Goal: Task Accomplishment & Management: Complete application form

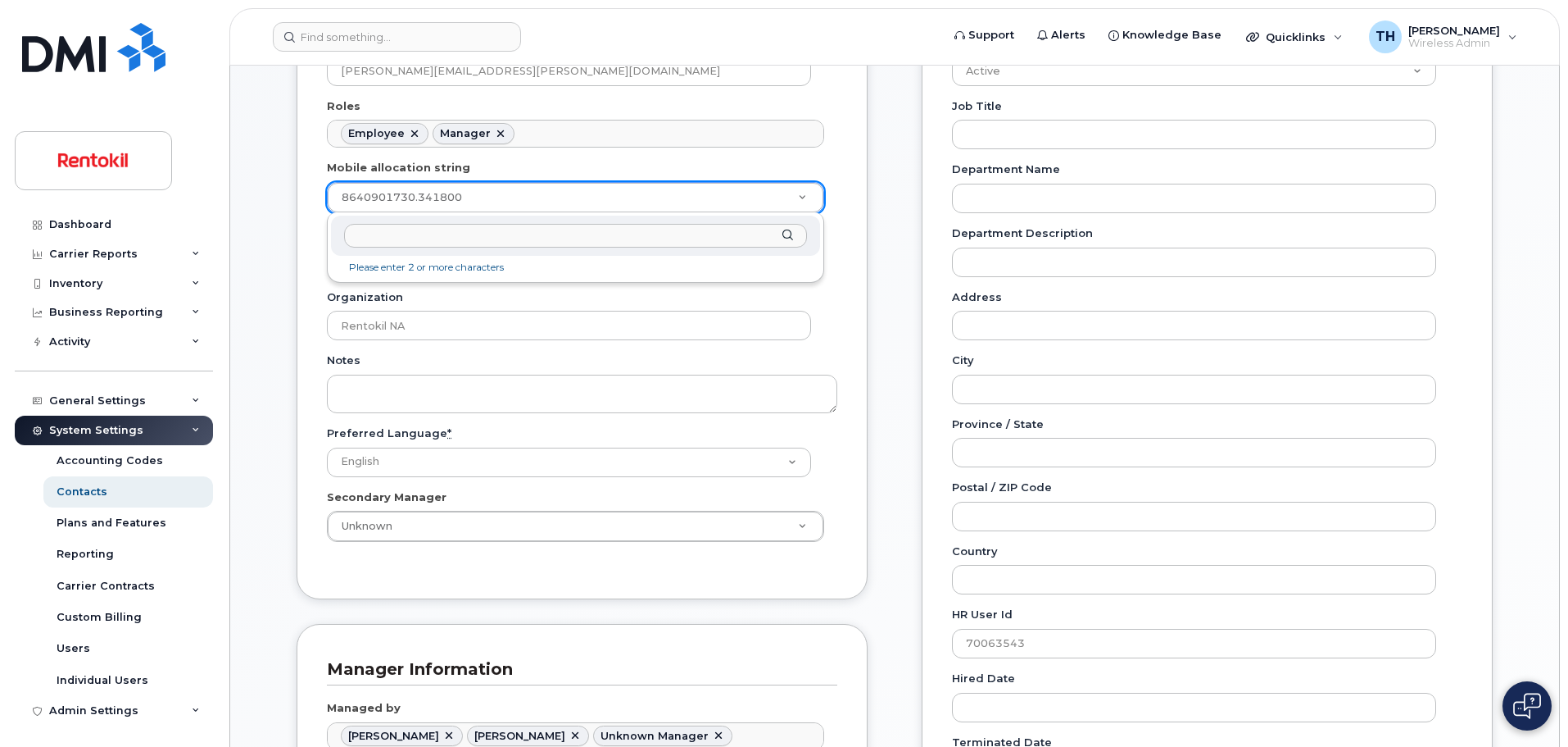
scroll to position [49, 0]
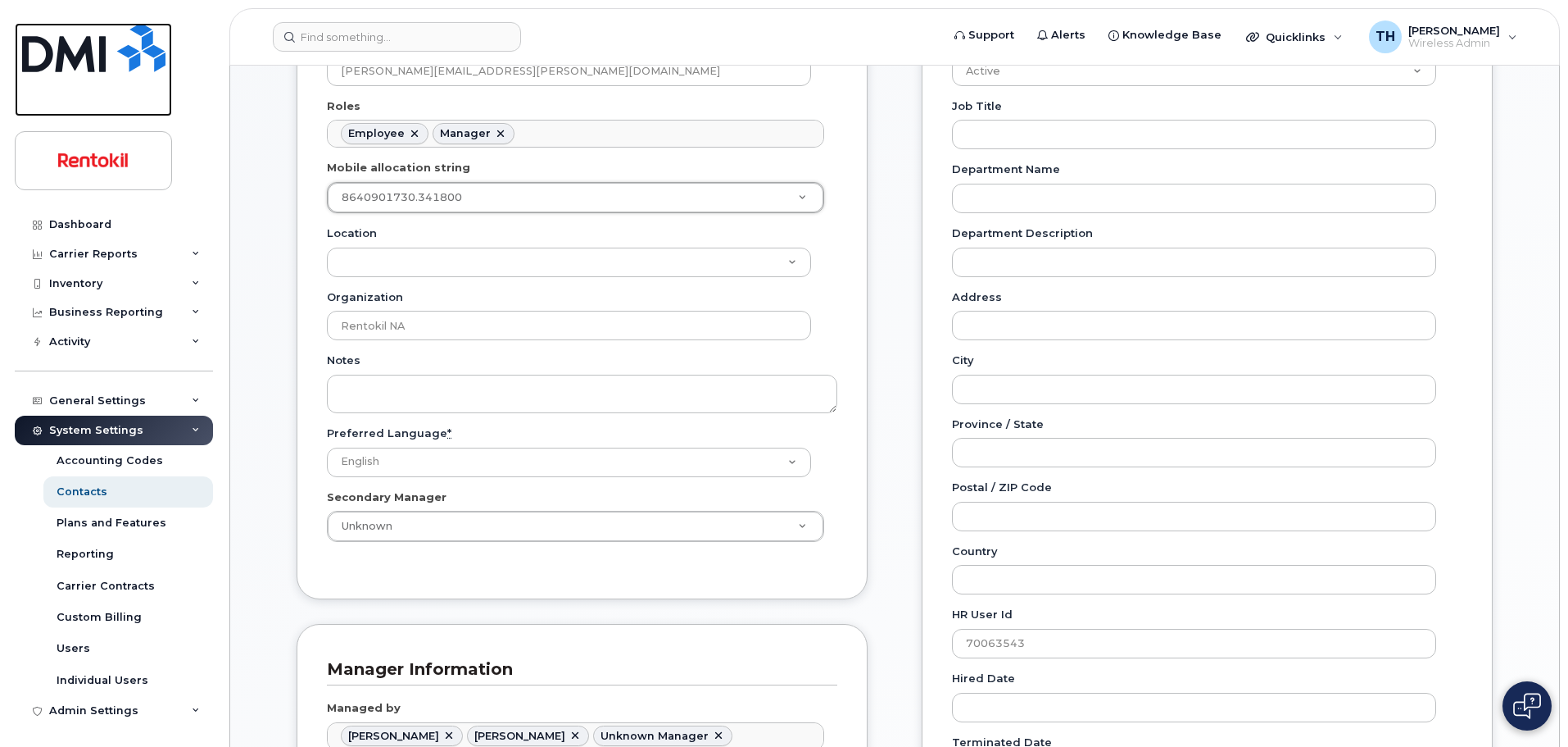
click at [126, 35] on img at bounding box center [94, 47] width 144 height 49
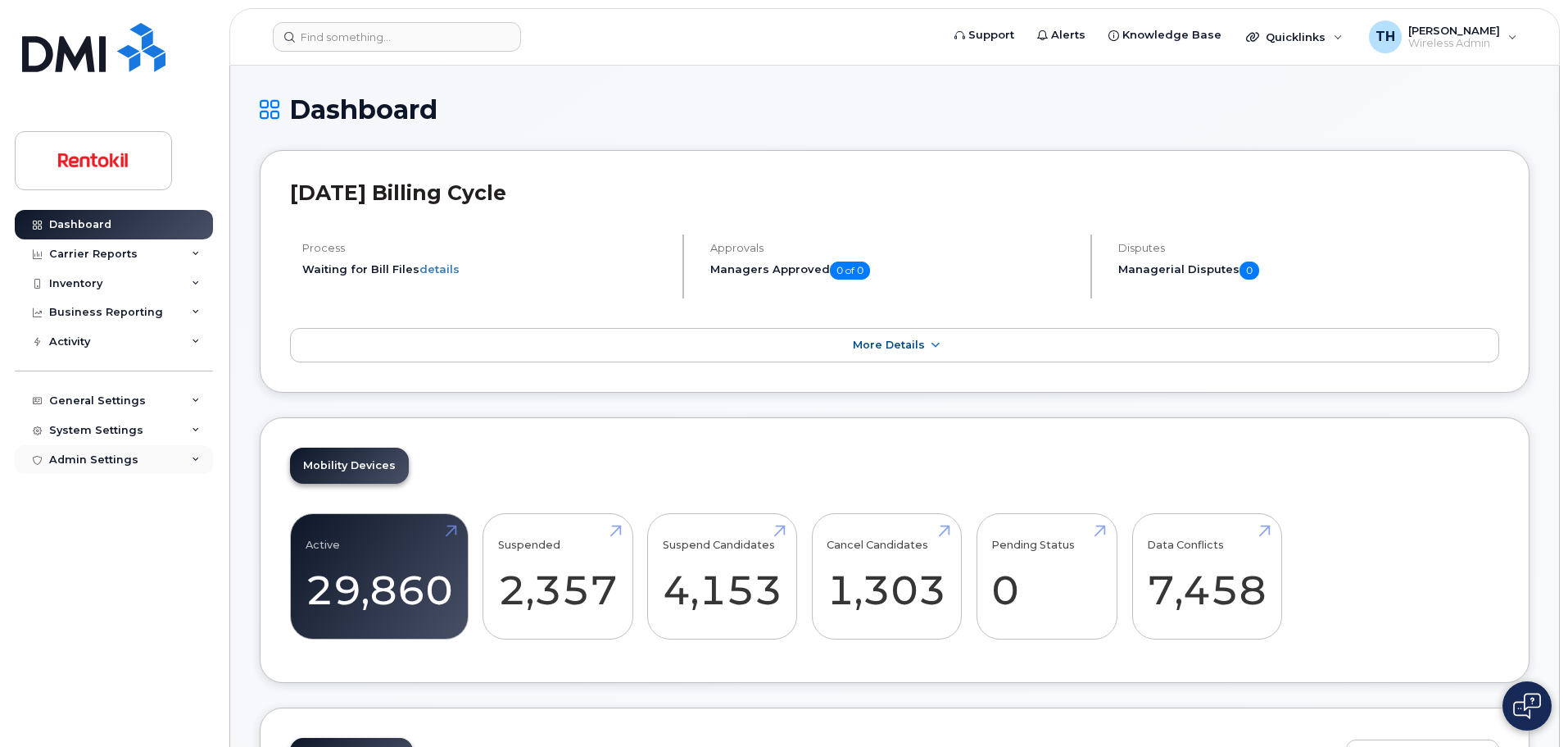
click at [159, 453] on div "Admin Settings" at bounding box center [114, 459] width 198 height 29
click at [128, 425] on div "System Settings" at bounding box center [96, 430] width 94 height 13
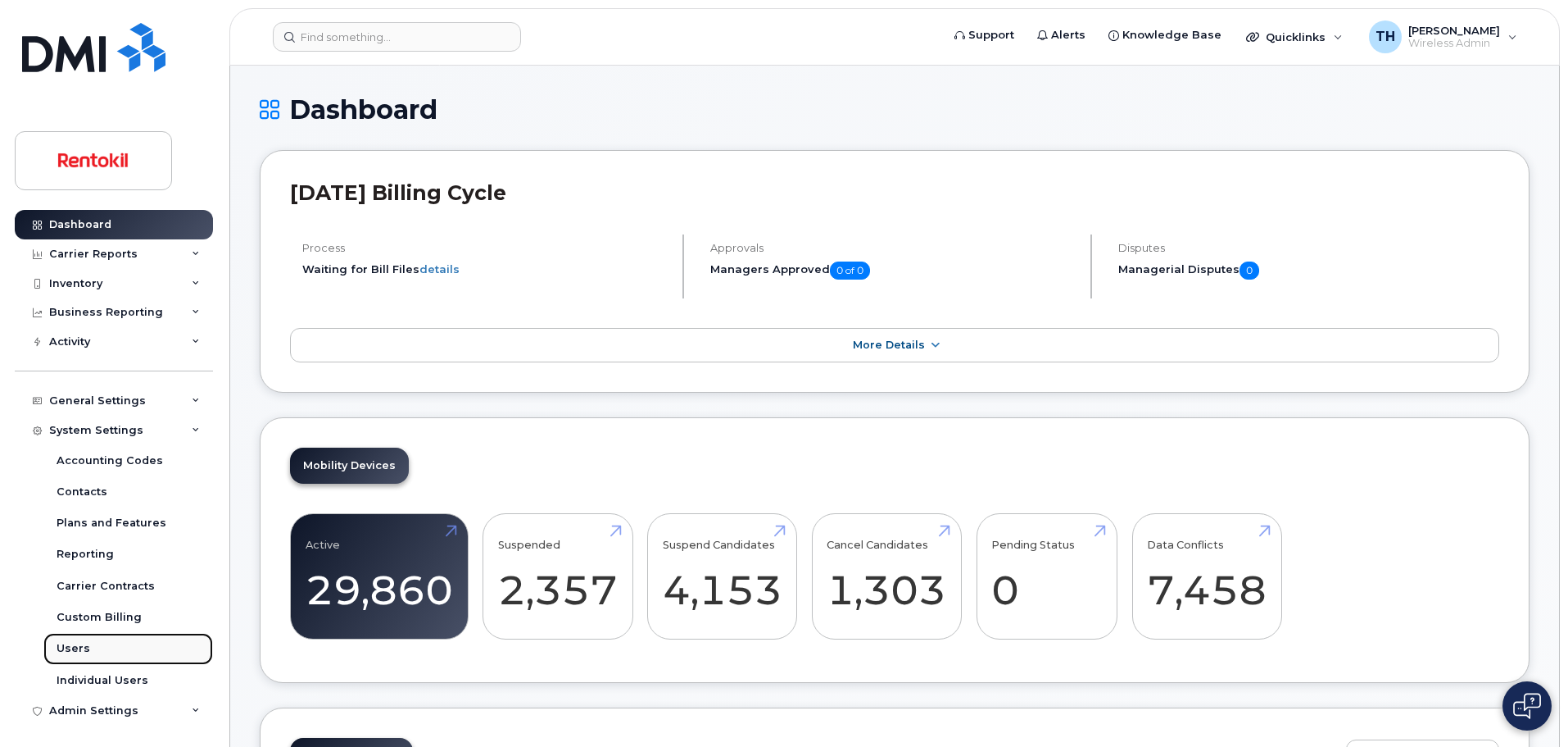
click at [103, 642] on link "Users" at bounding box center [128, 648] width 169 height 31
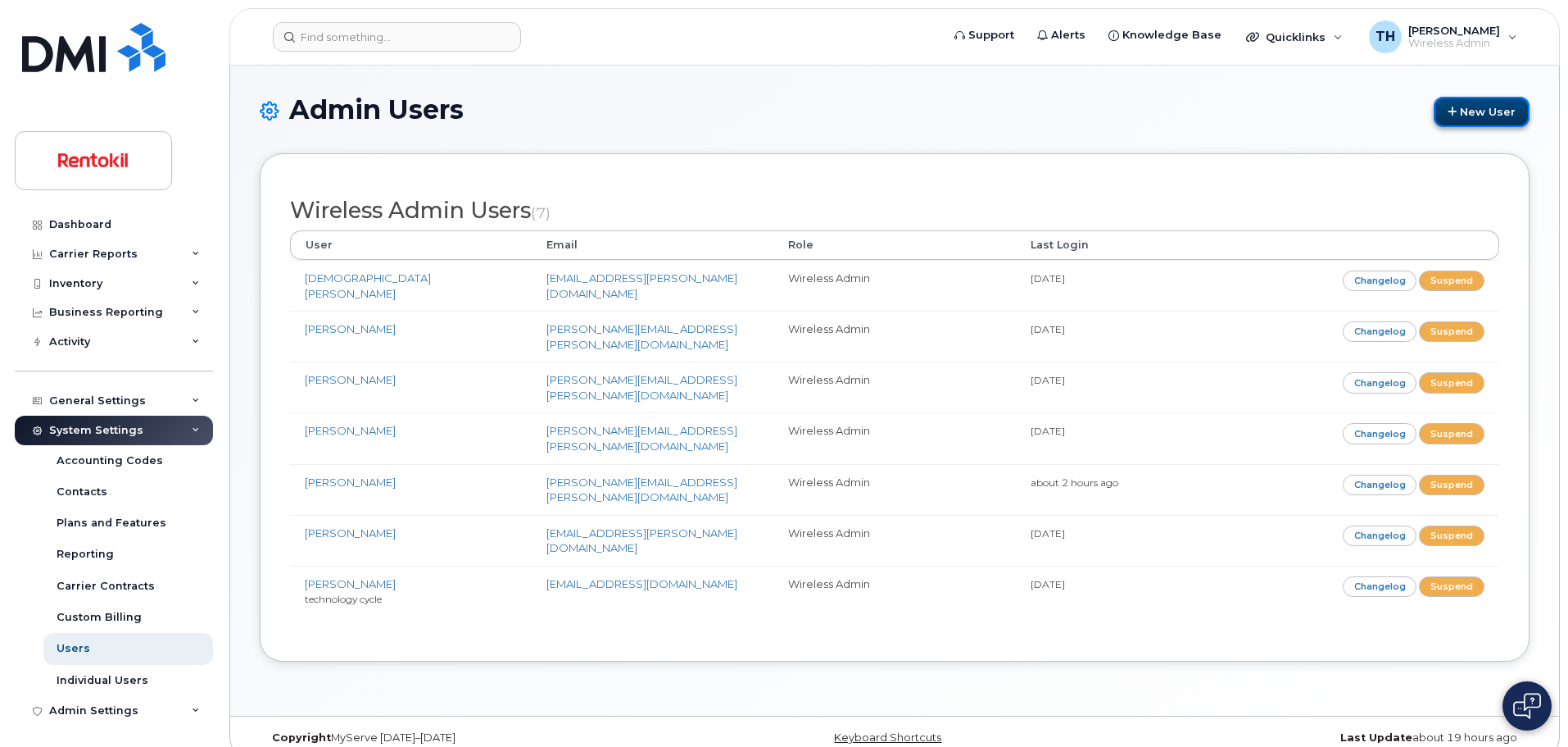
click at [1449, 123] on link "New User" at bounding box center [1482, 111] width 96 height 30
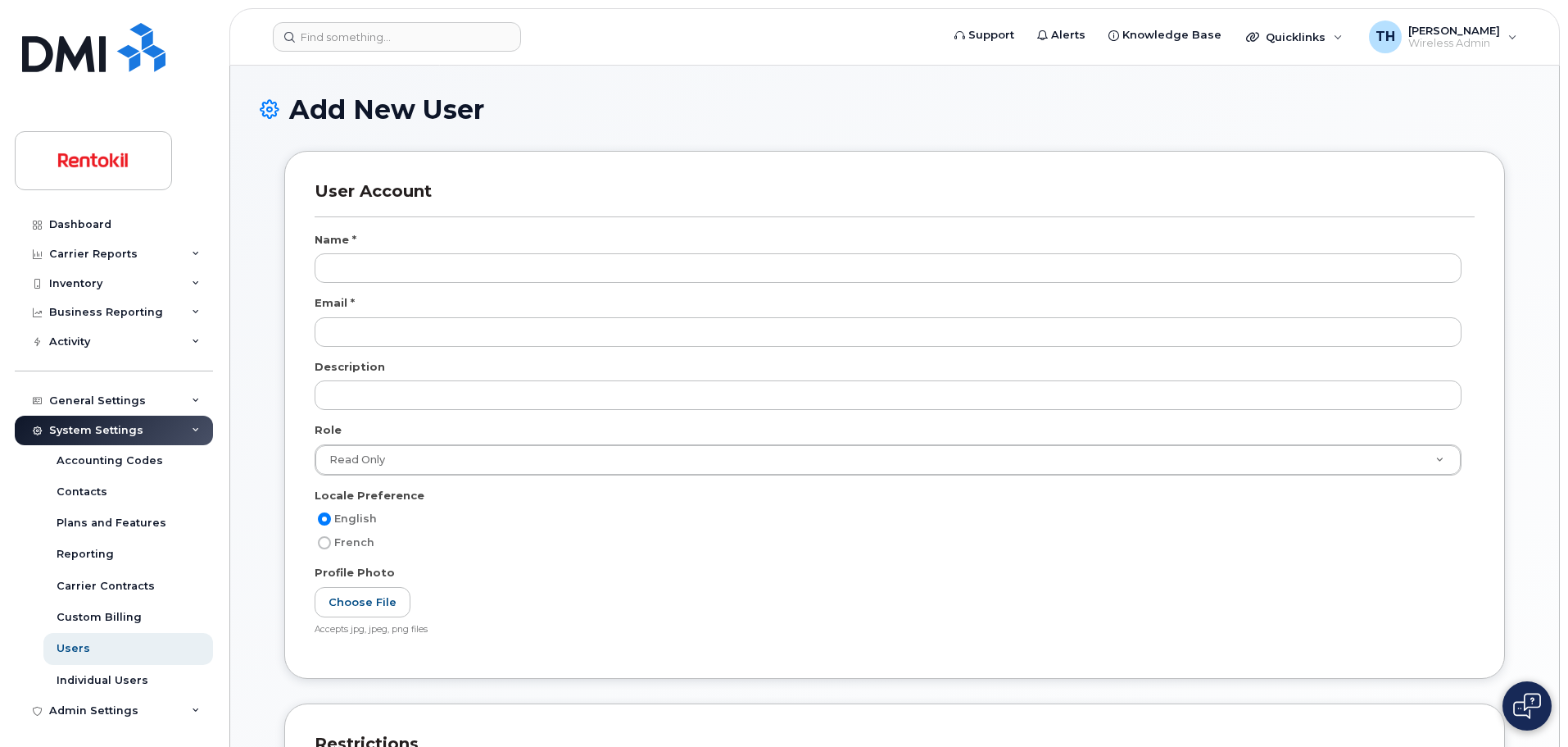
select select
click at [417, 352] on div at bounding box center [895, 338] width 1160 height 42
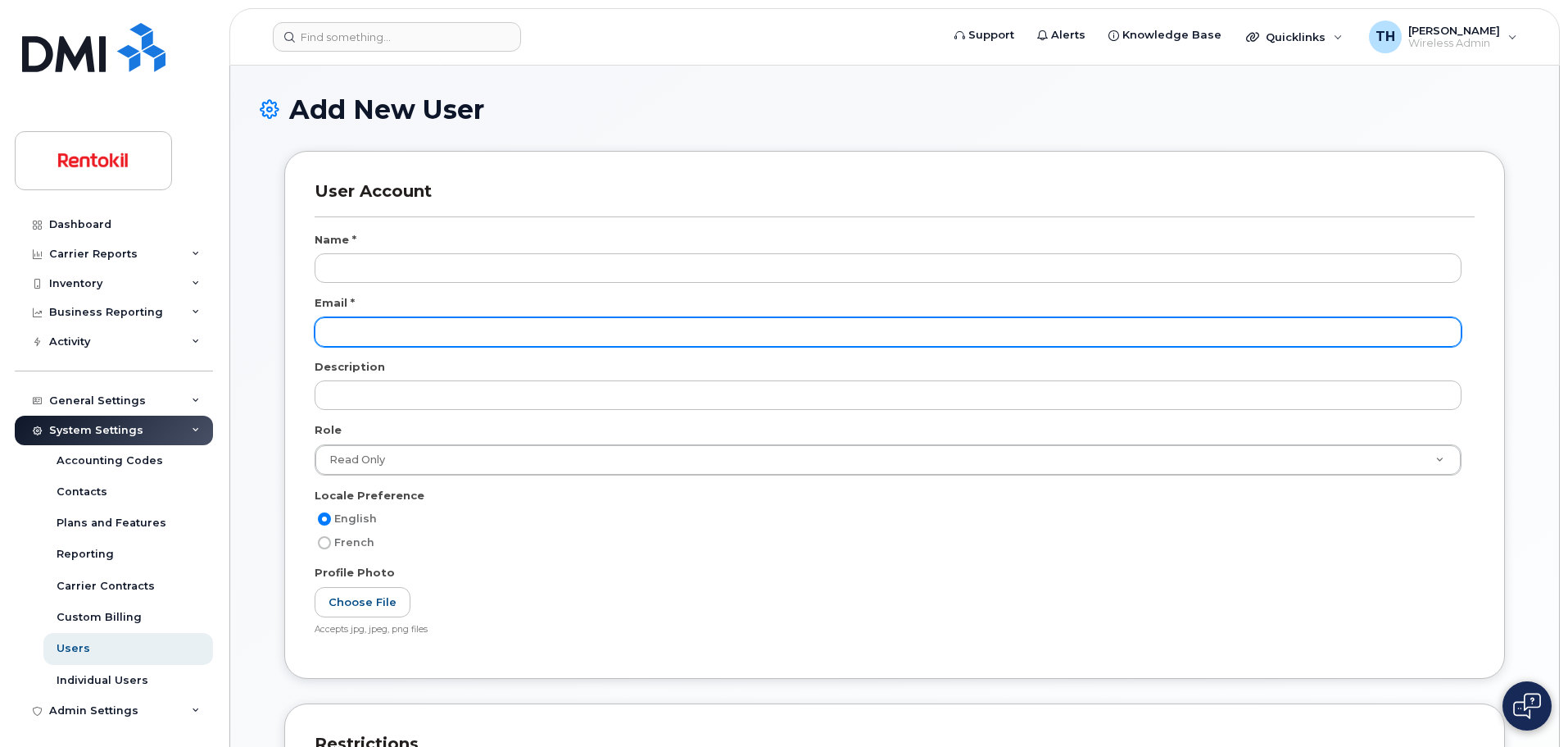
click at [417, 331] on input "email" at bounding box center [888, 332] width 1147 height 29
paste input "jean.sepulveda@rentokil.com"
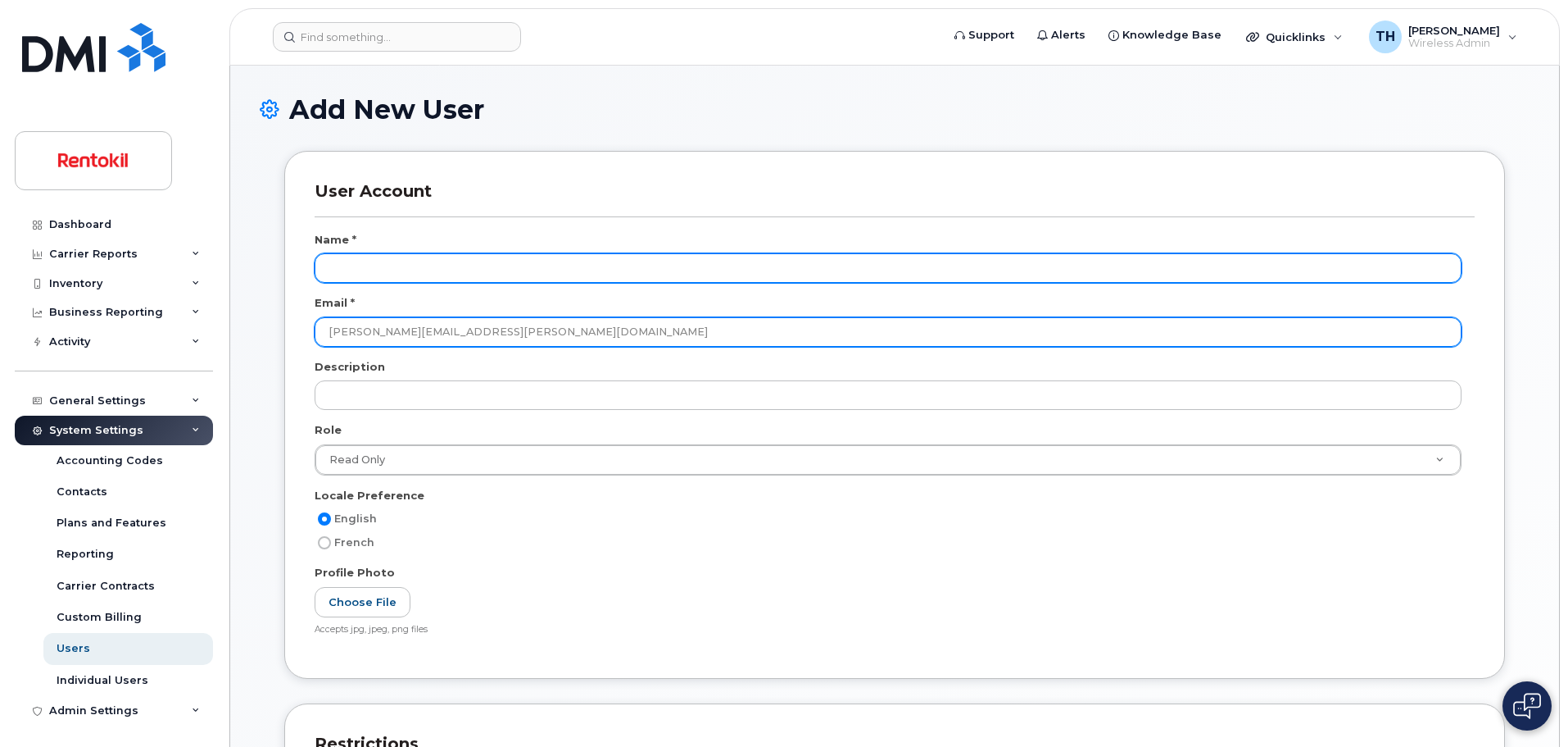
type input "jean.sepulveda@rentokil.com"
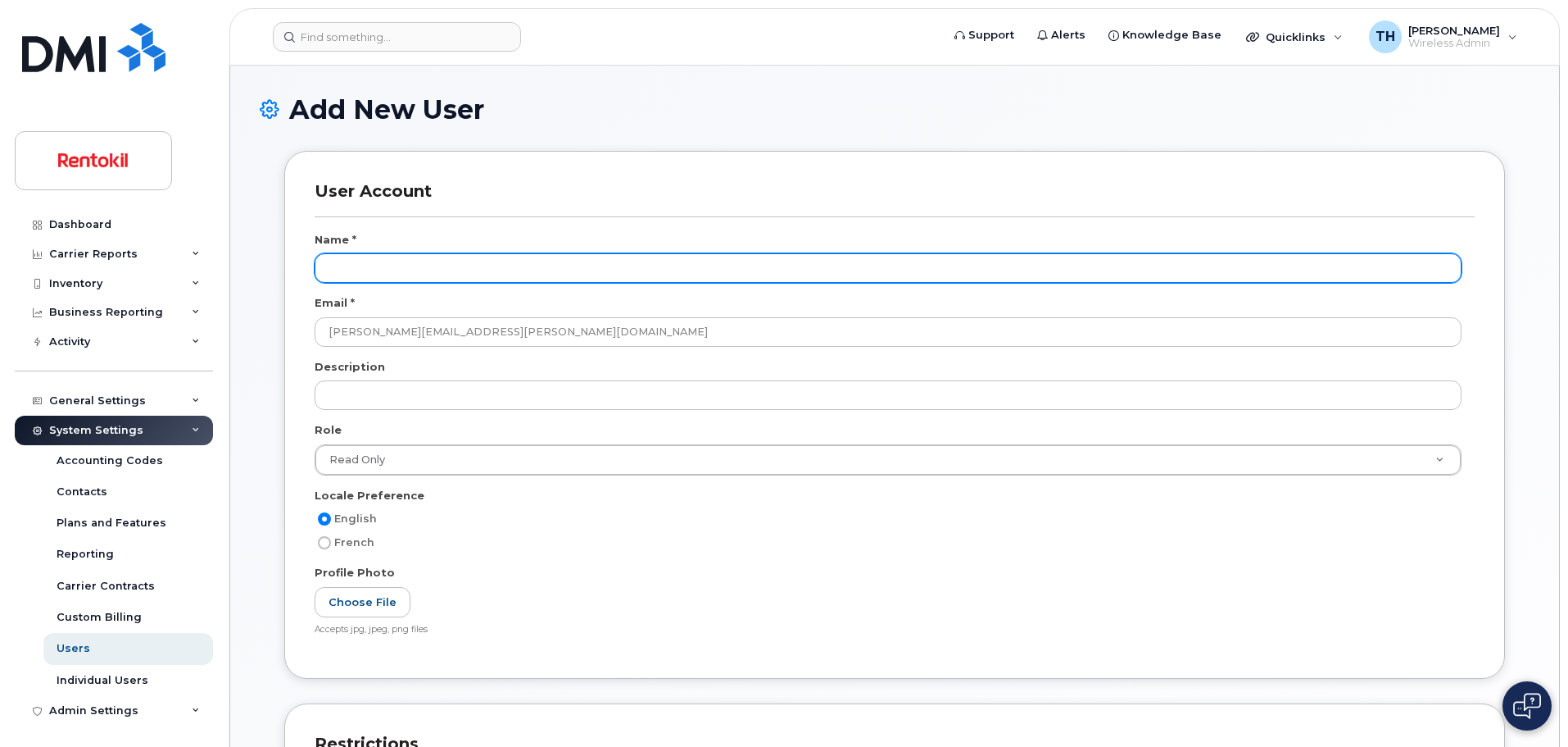
click at [409, 276] on input "text" at bounding box center [888, 268] width 1147 height 29
paste input "jean.sepulveda@rentokil.com"
drag, startPoint x: 527, startPoint y: 274, endPoint x: 411, endPoint y: 251, distance: 118.3
click at [411, 251] on div "Name * jean.sepulveda@rentokil.com Email * jean.sepulveda@rentokil.com Descript…" at bounding box center [895, 440] width 1160 height 417
type input "jean.sepulveda"
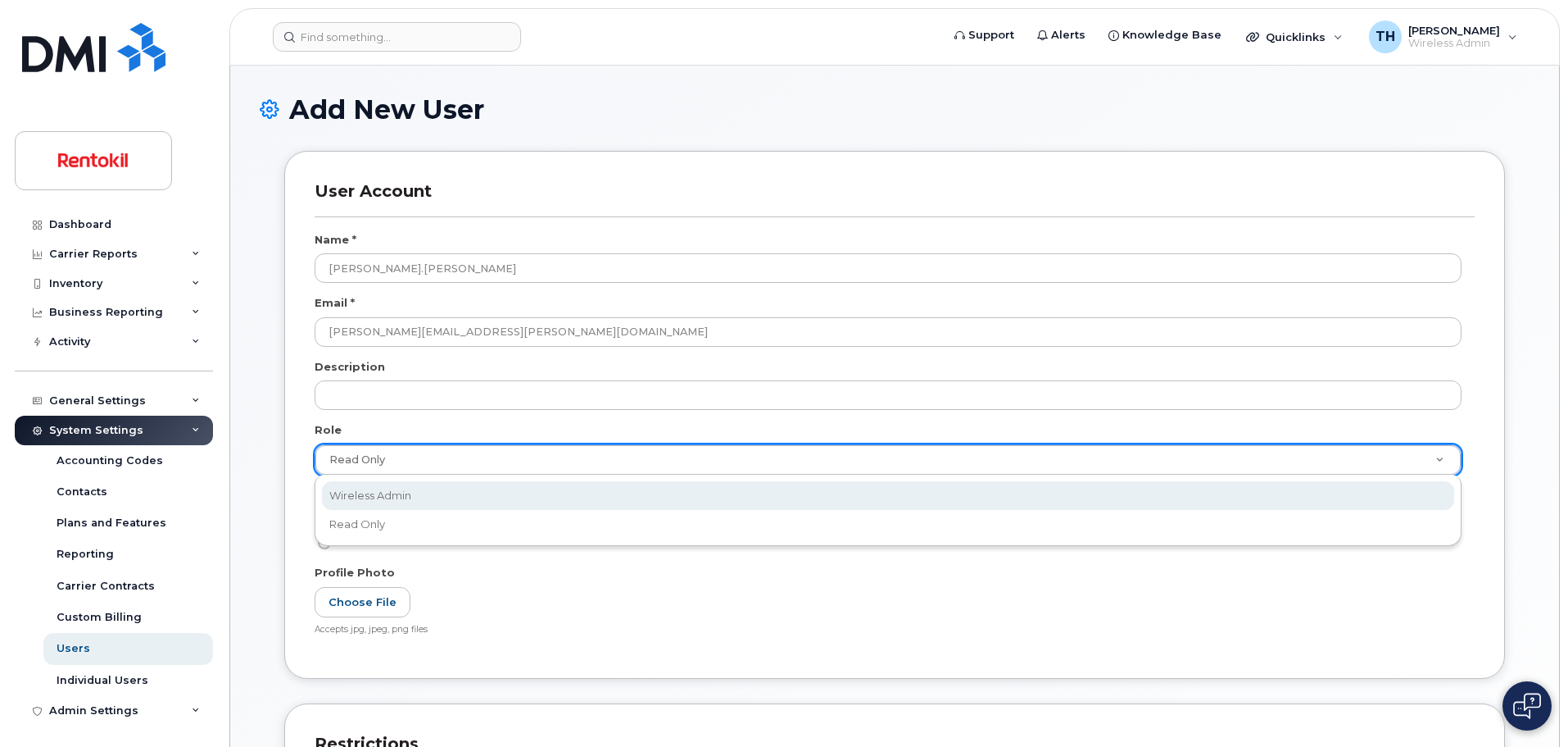
select select "wireless_admin"
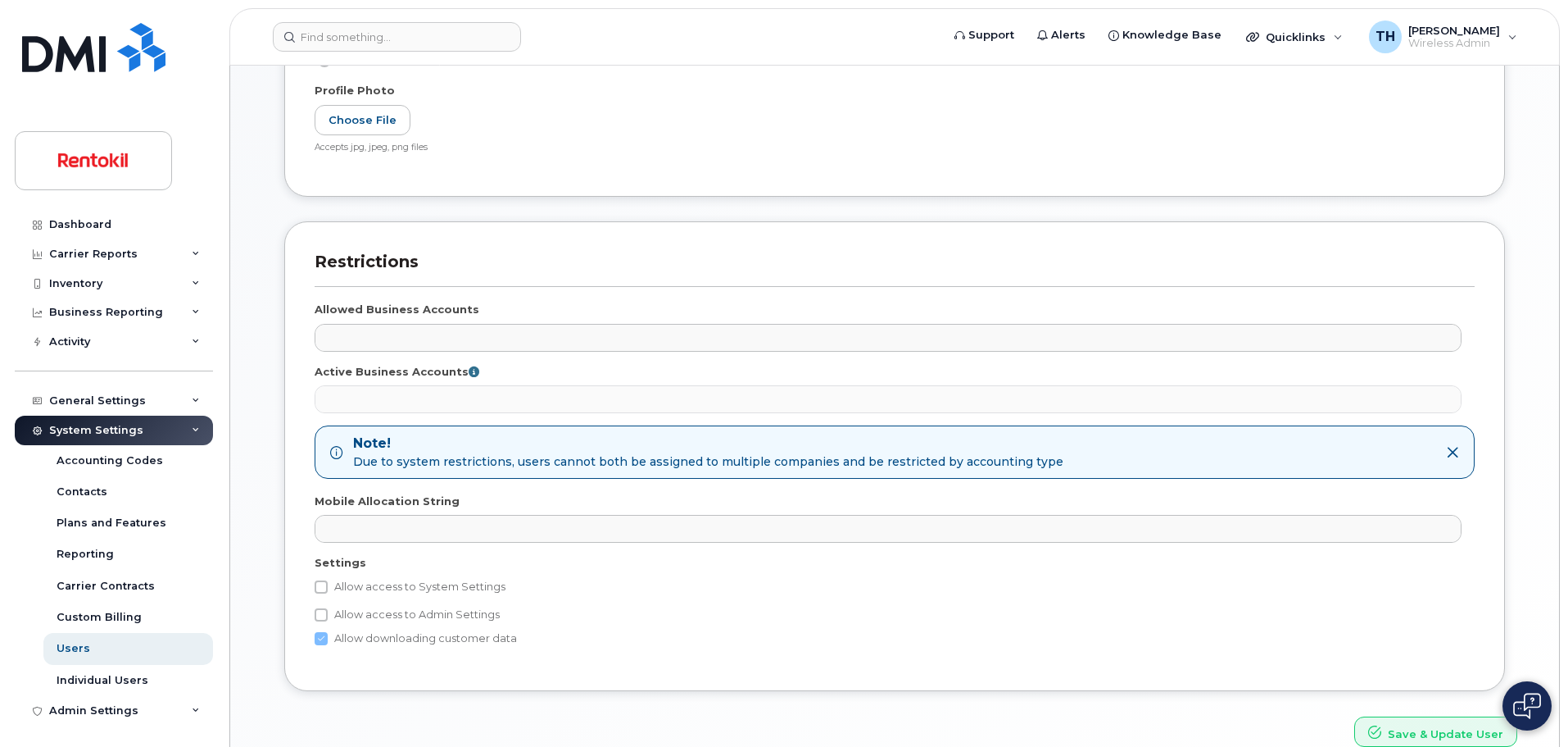
scroll to position [564, 0]
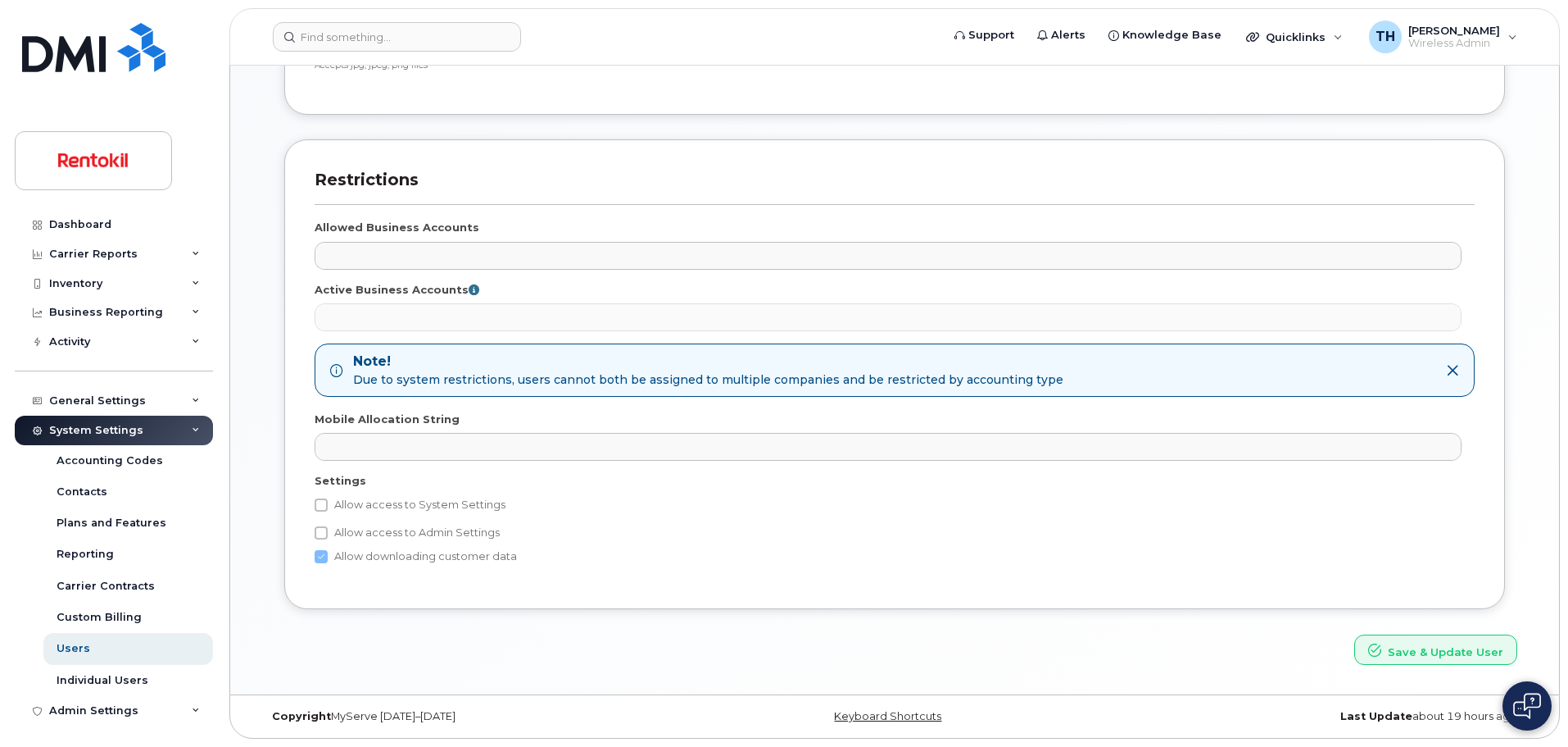
click at [405, 535] on label "Allow access to Admin Settings" at bounding box center [407, 532] width 185 height 20
click at [328, 535] on input "Allow access to Admin Settings" at bounding box center [321, 532] width 13 height 13
checkbox input "true"
click at [415, 501] on label "Allow access to System Settings" at bounding box center [410, 504] width 191 height 20
click at [328, 501] on input "Allow access to System Settings" at bounding box center [321, 504] width 13 height 13
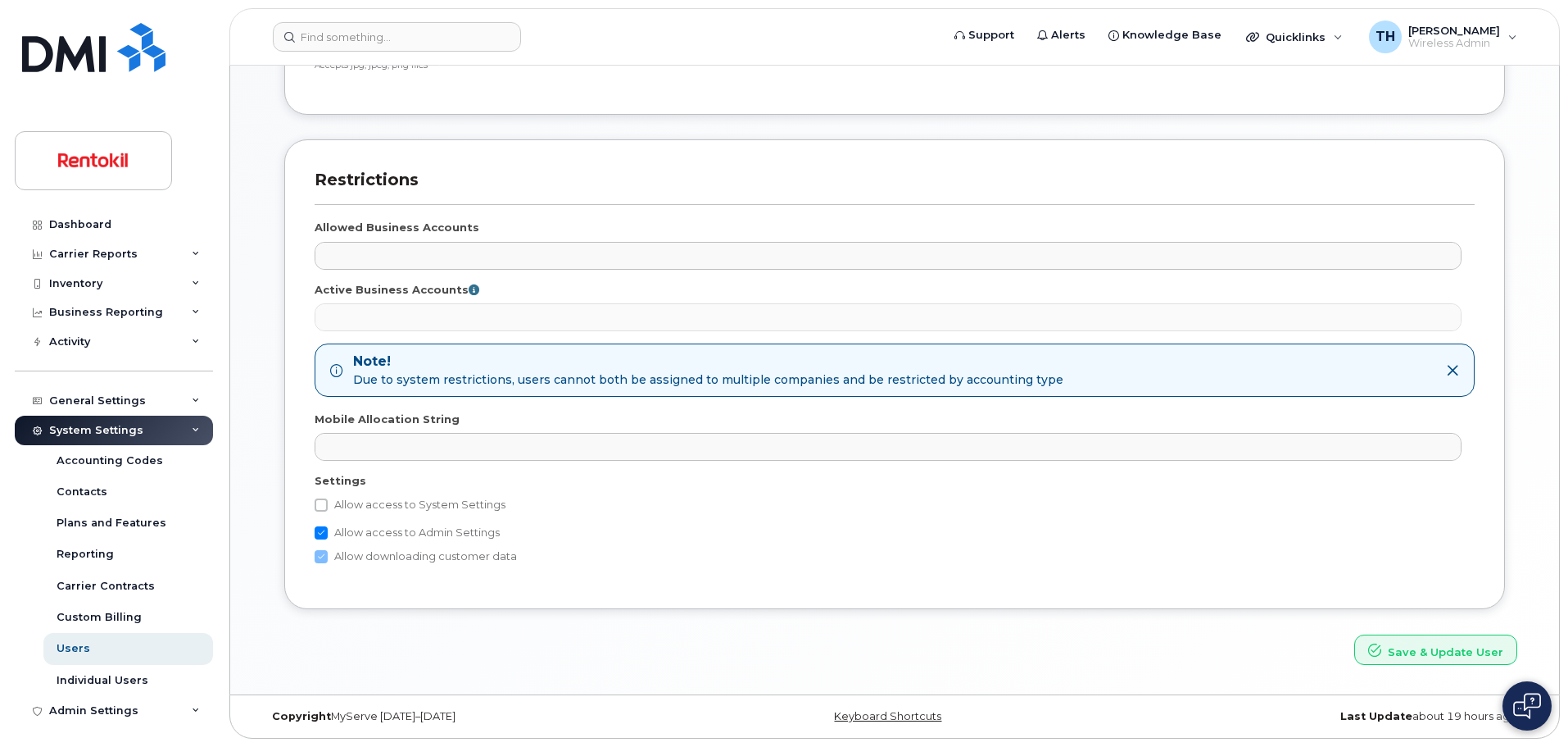
checkbox input "true"
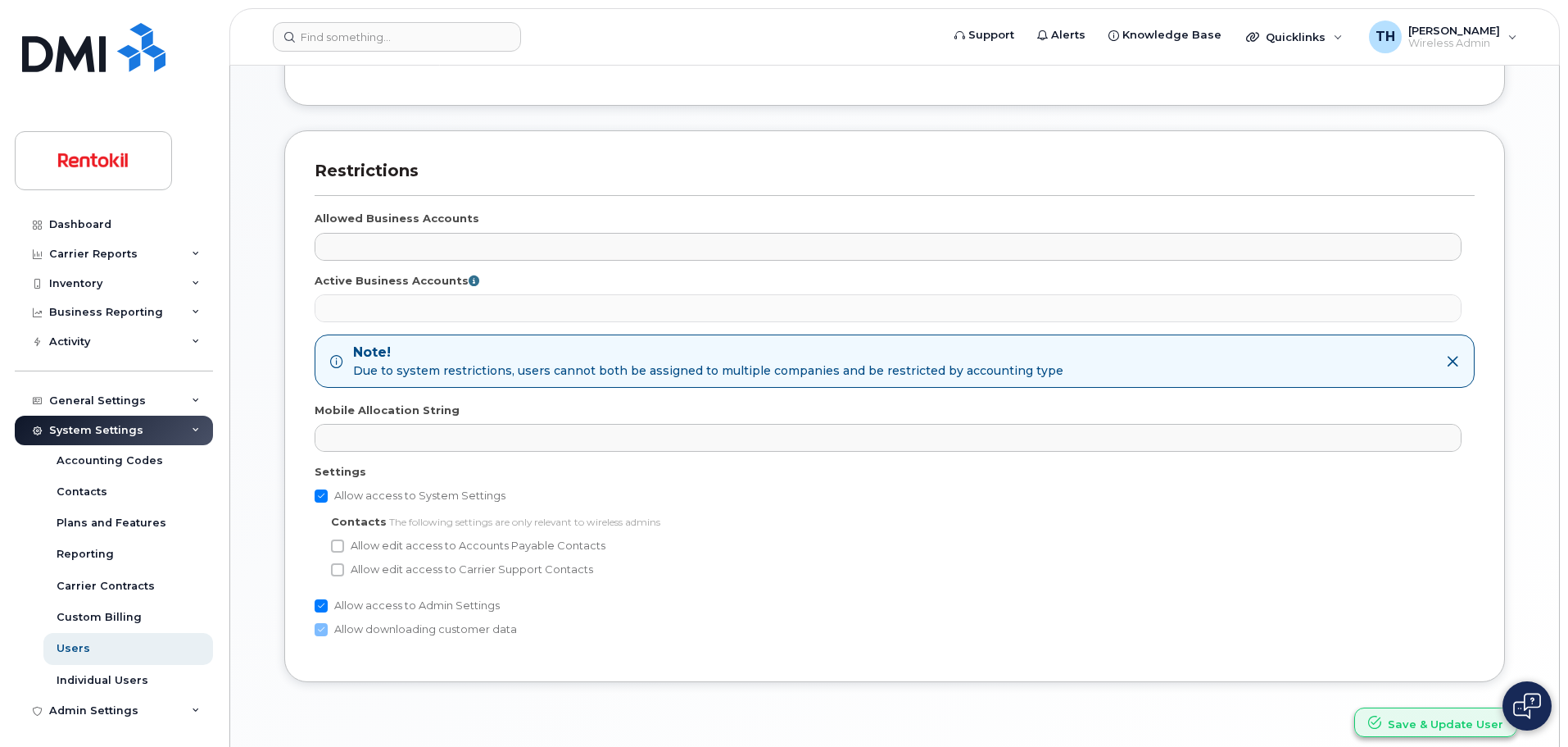
scroll to position [645, 0]
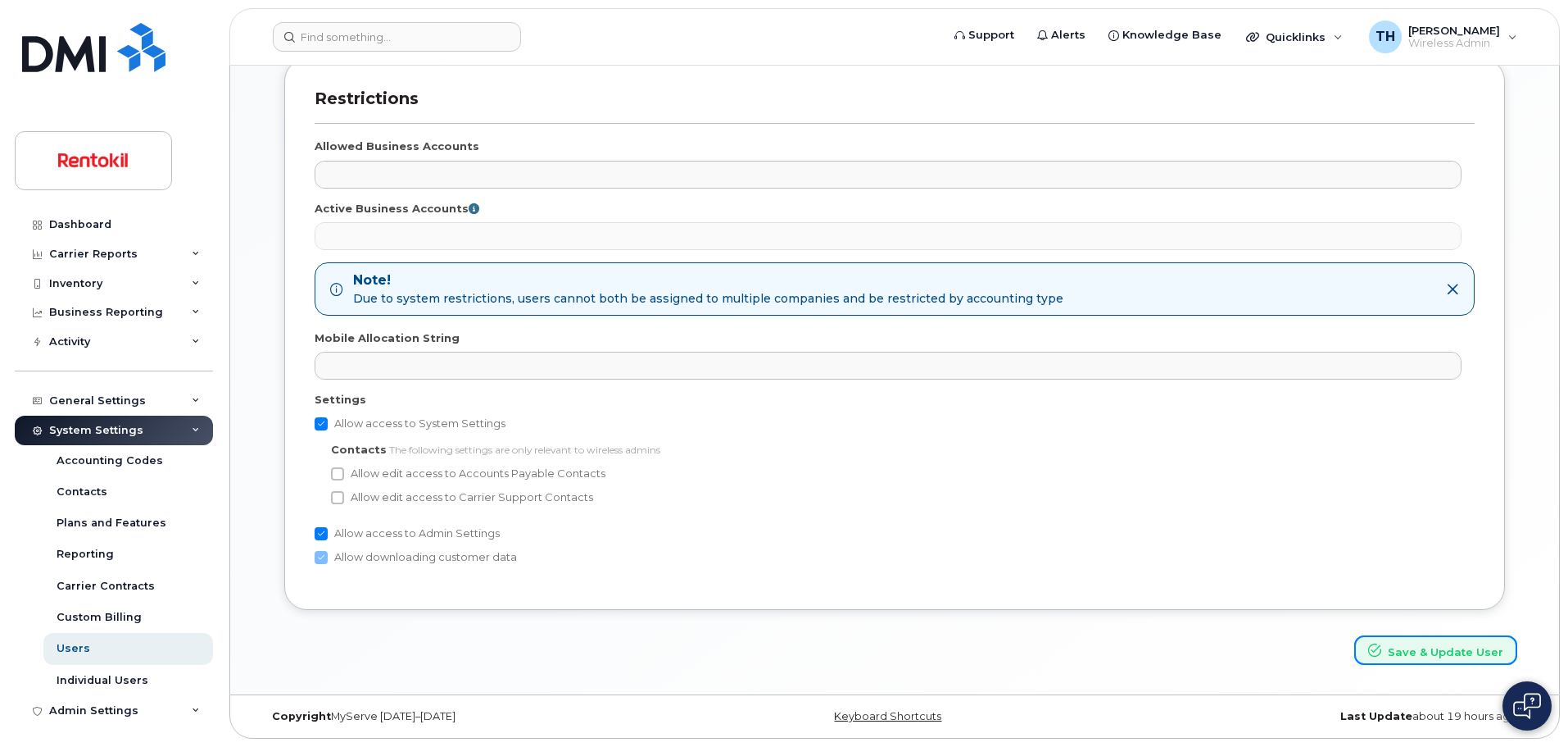
click at [1413, 646] on button "Save & Update User" at bounding box center [1435, 649] width 163 height 30
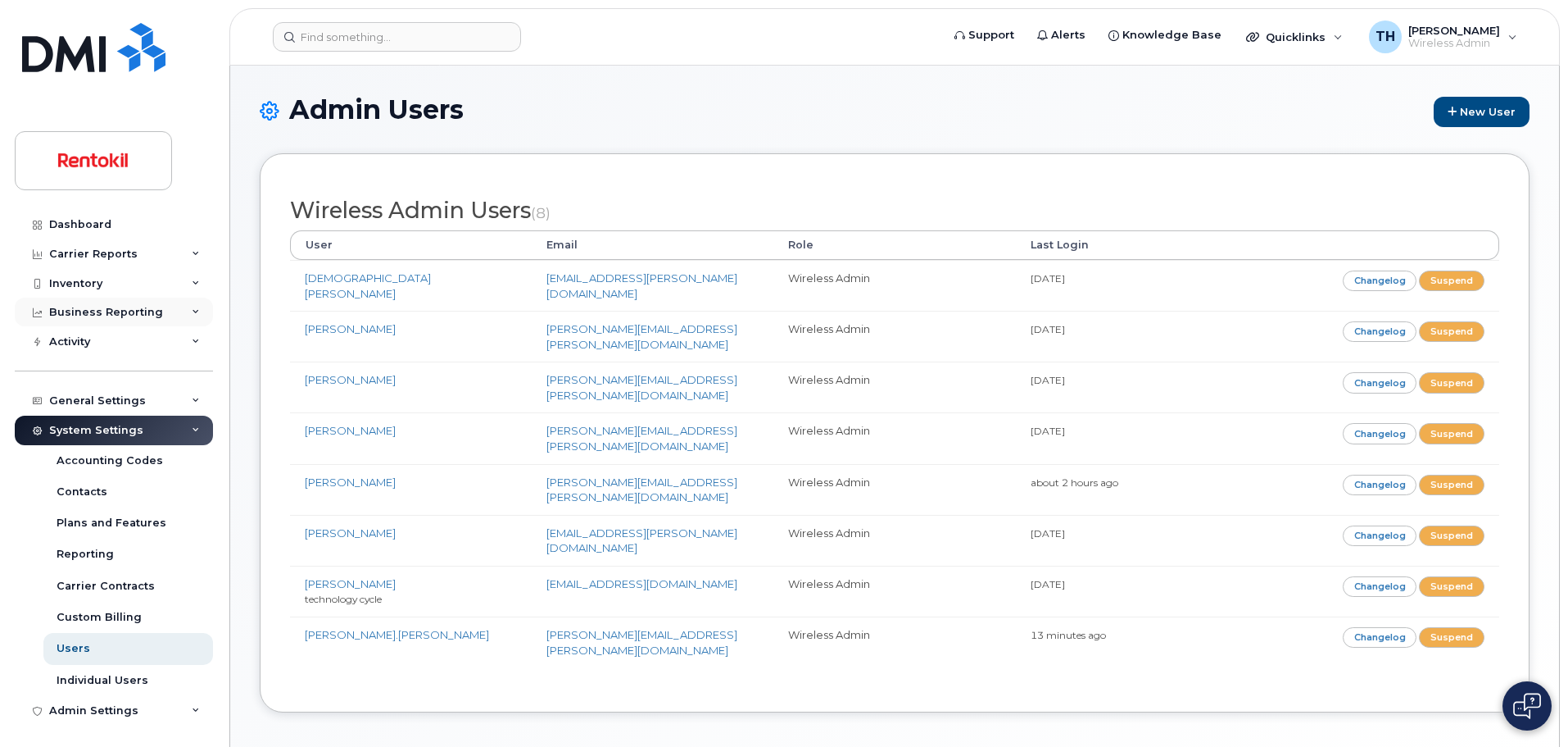
click at [114, 323] on div "Business Reporting" at bounding box center [114, 312] width 198 height 29
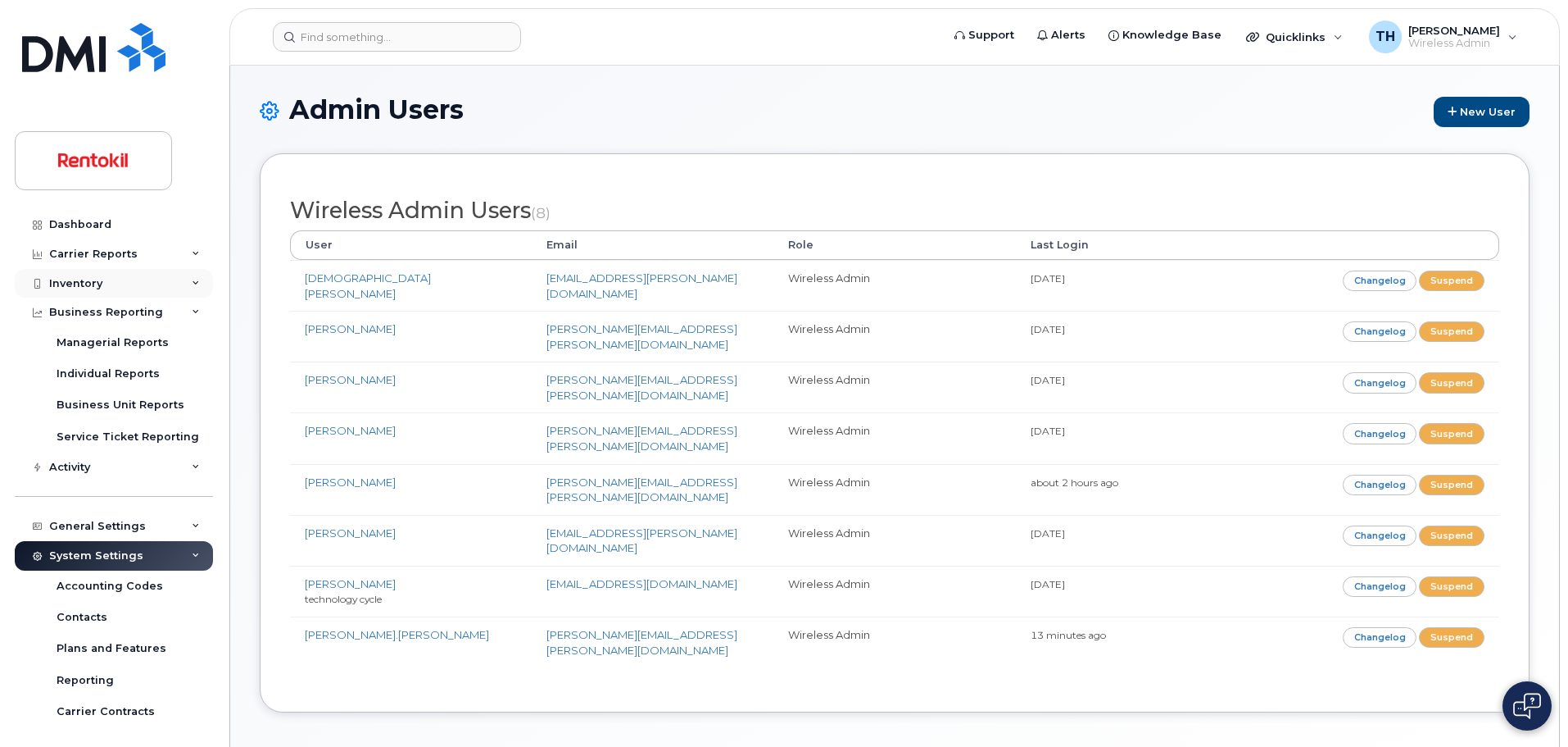
click at [129, 293] on div "Inventory" at bounding box center [114, 283] width 198 height 29
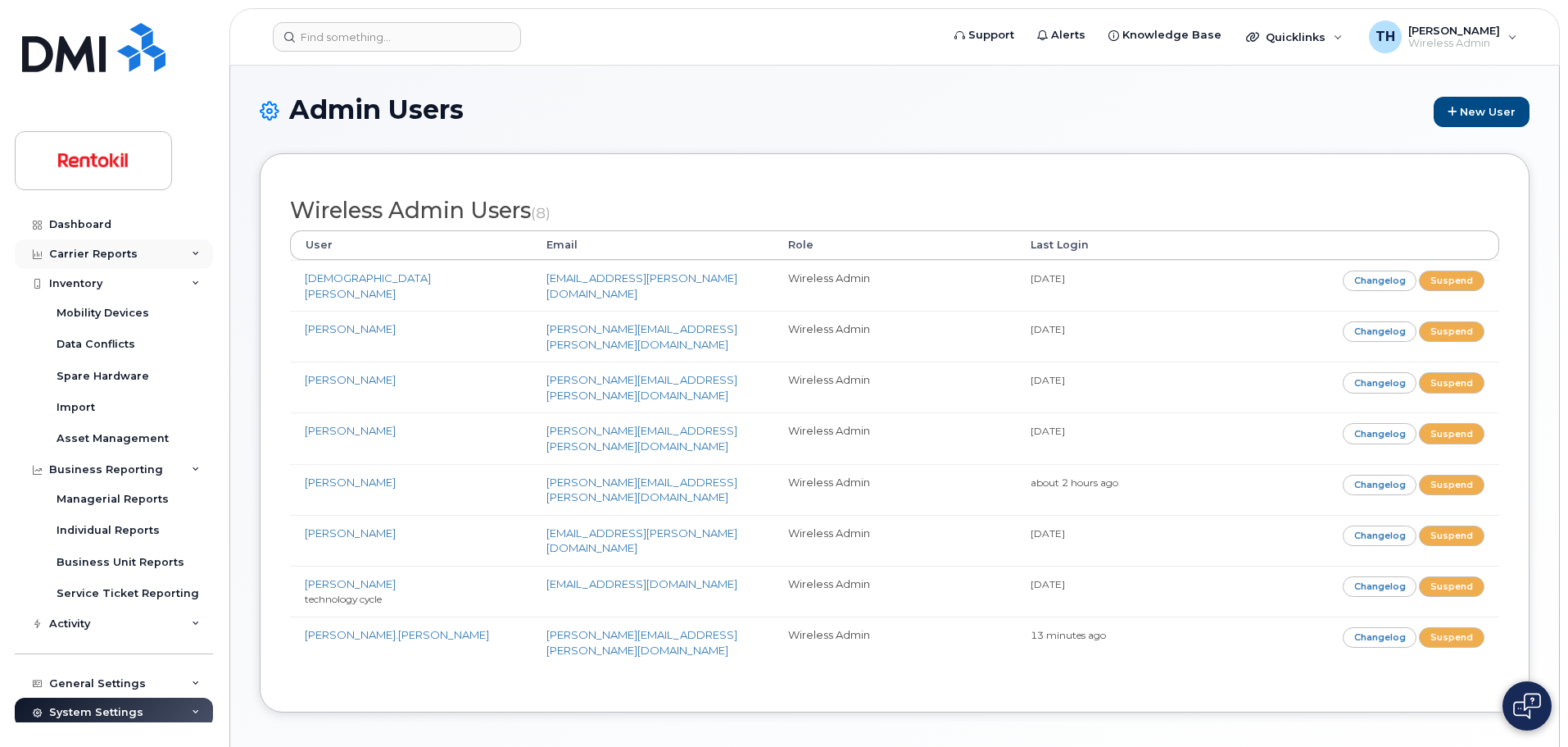
click at [136, 262] on div "Carrier Reports" at bounding box center [114, 254] width 198 height 29
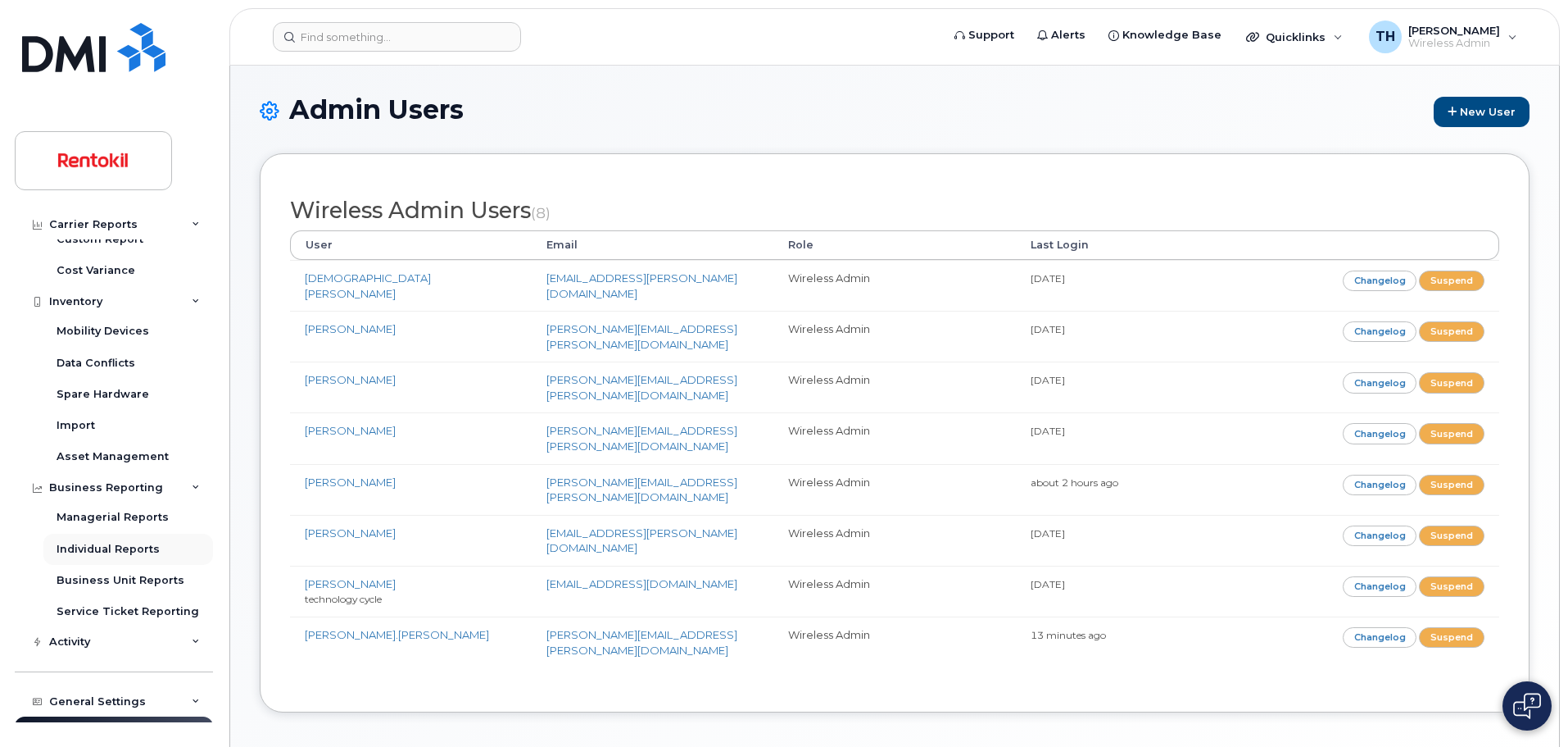
scroll to position [328, 0]
click at [187, 645] on div "Activity" at bounding box center [114, 641] width 198 height 29
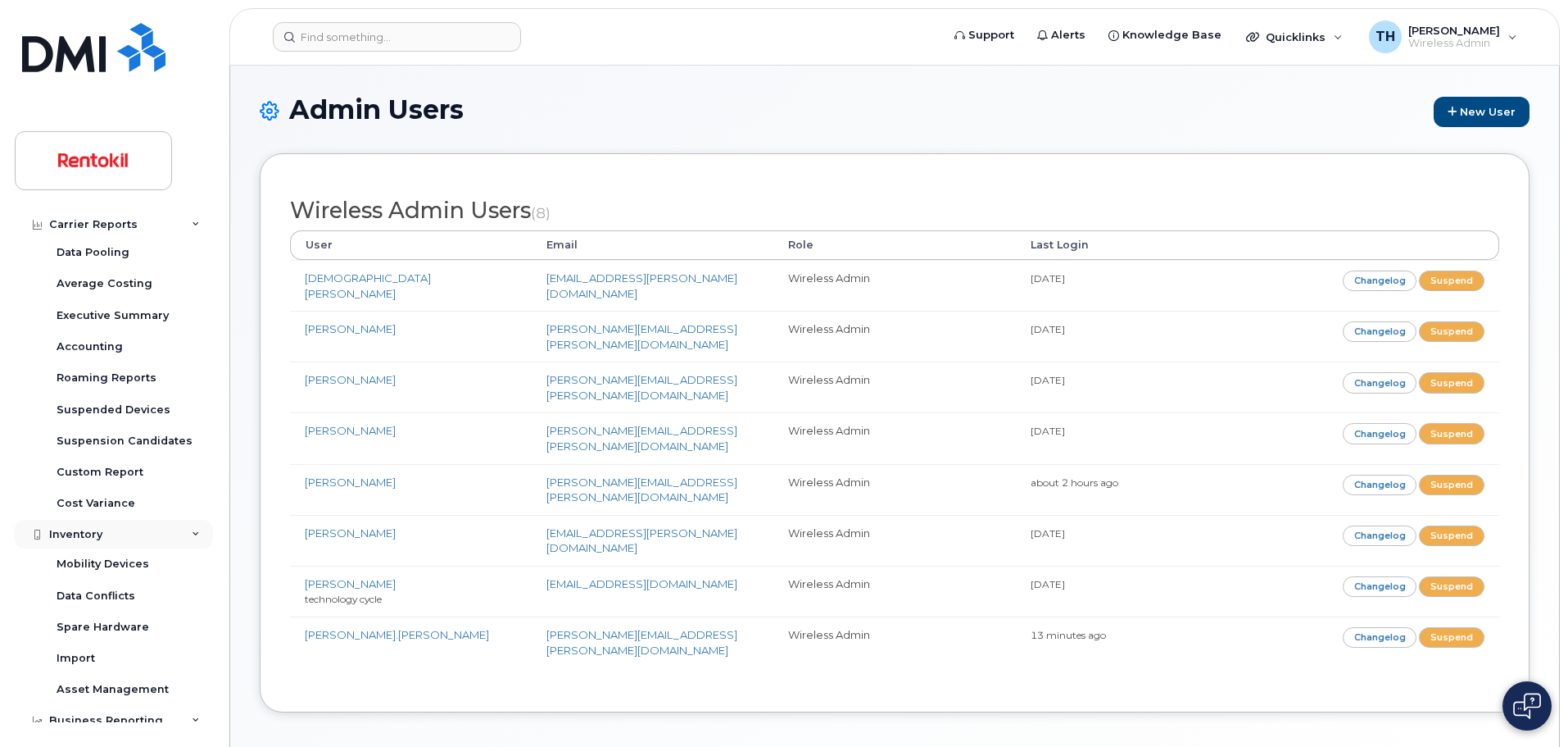
scroll to position [0, 0]
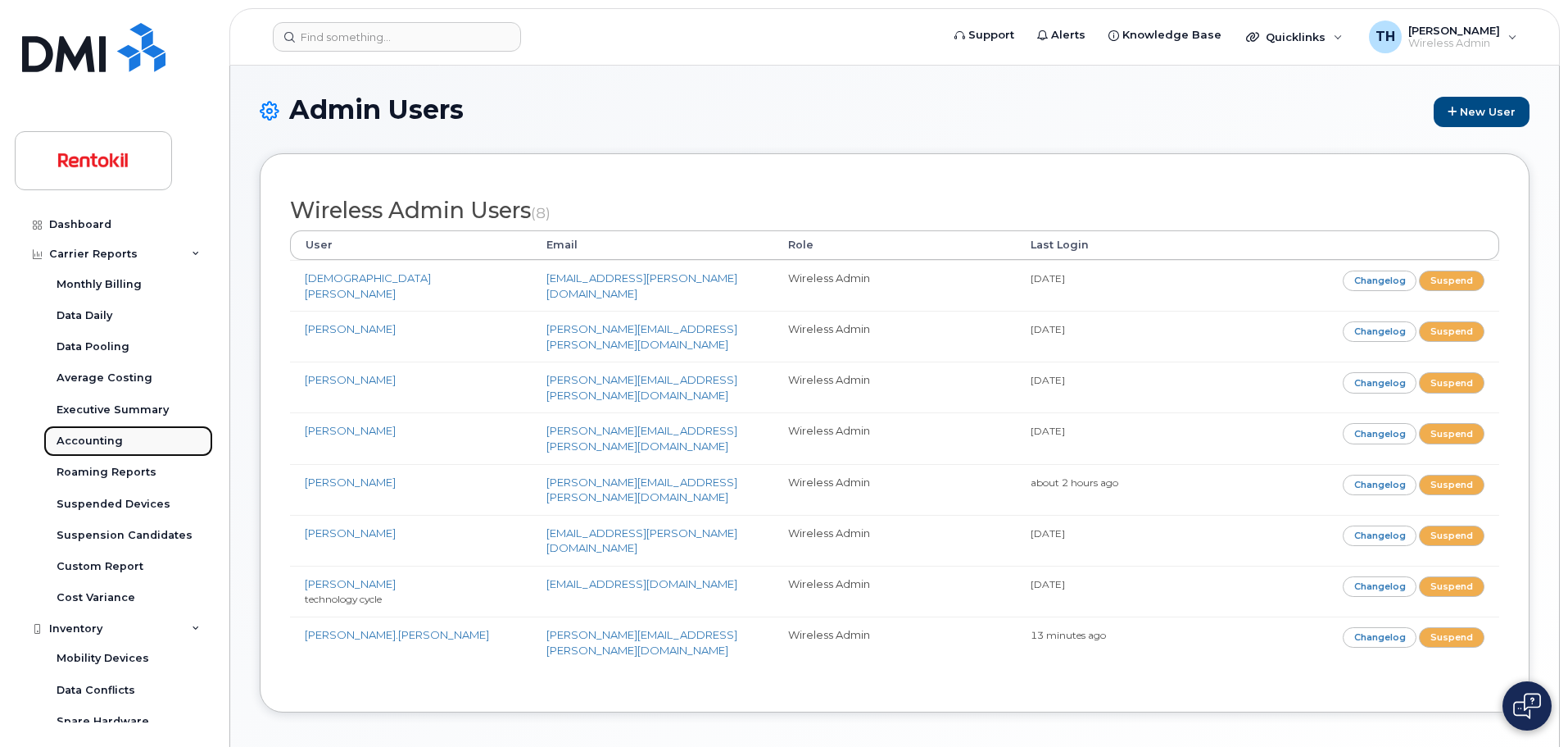
click at [132, 450] on link "Accounting" at bounding box center [128, 441] width 169 height 31
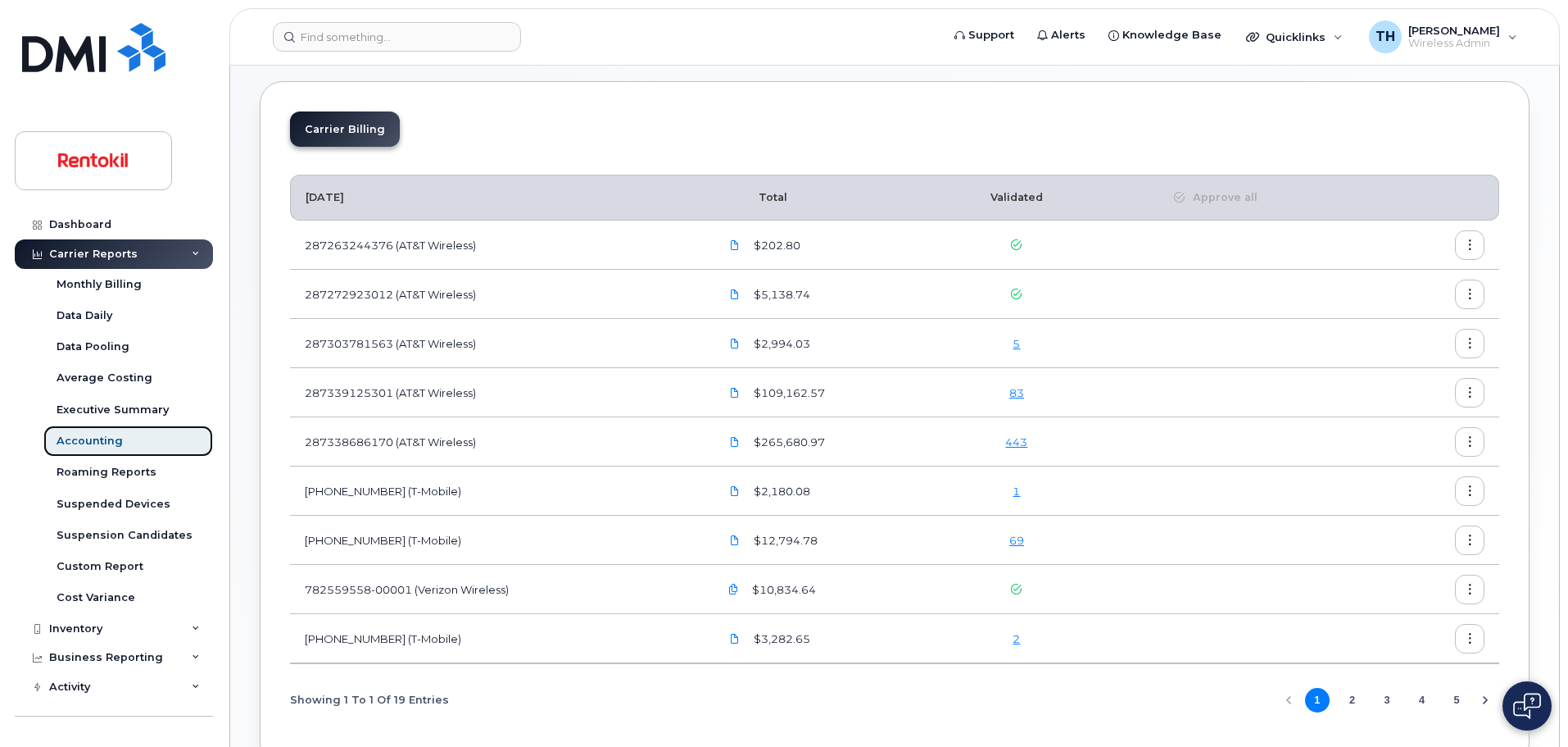
scroll to position [164, 0]
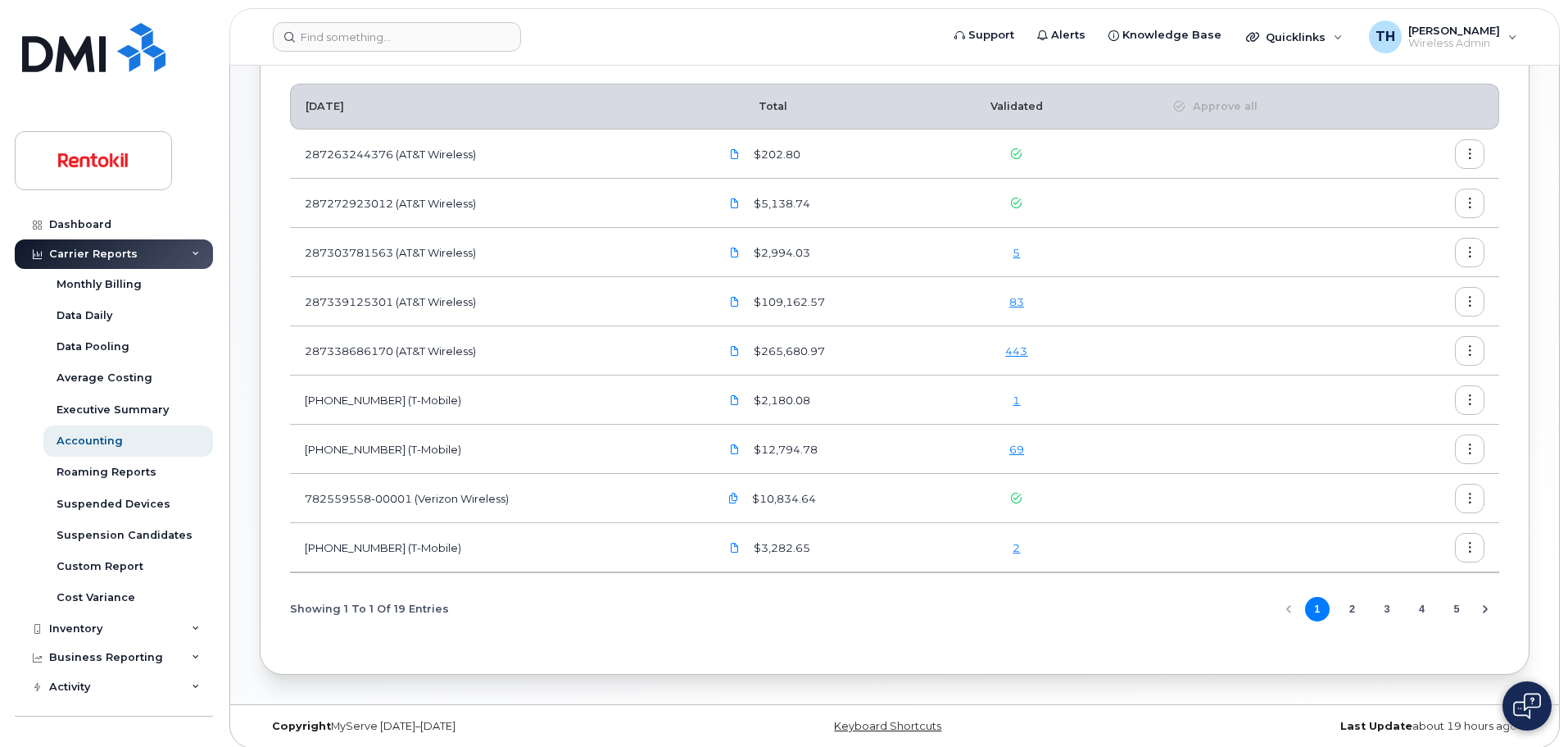
click at [1359, 608] on button "2" at bounding box center [1352, 608] width 25 height 25
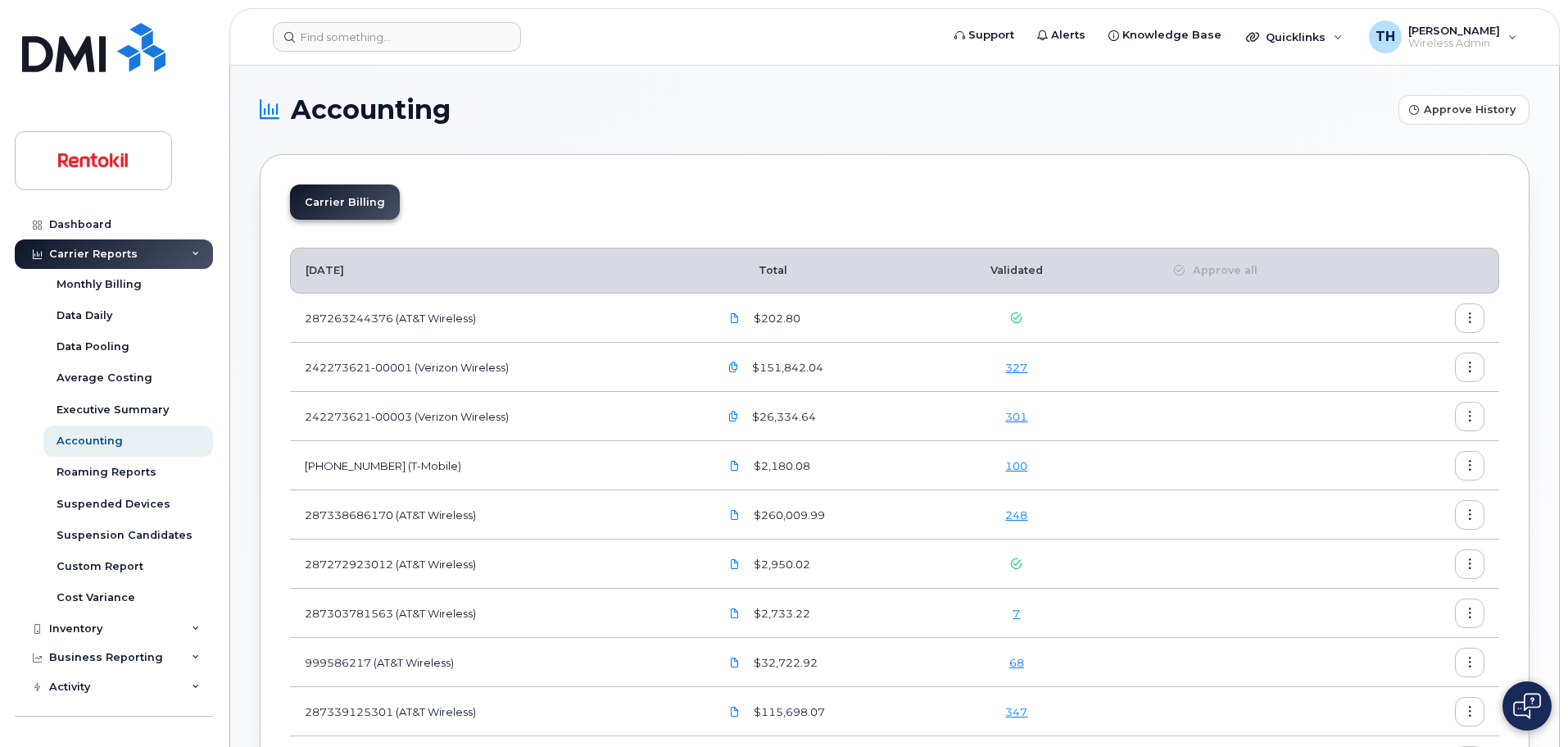
click at [1030, 269] on th "Validated" at bounding box center [1016, 270] width 145 height 46
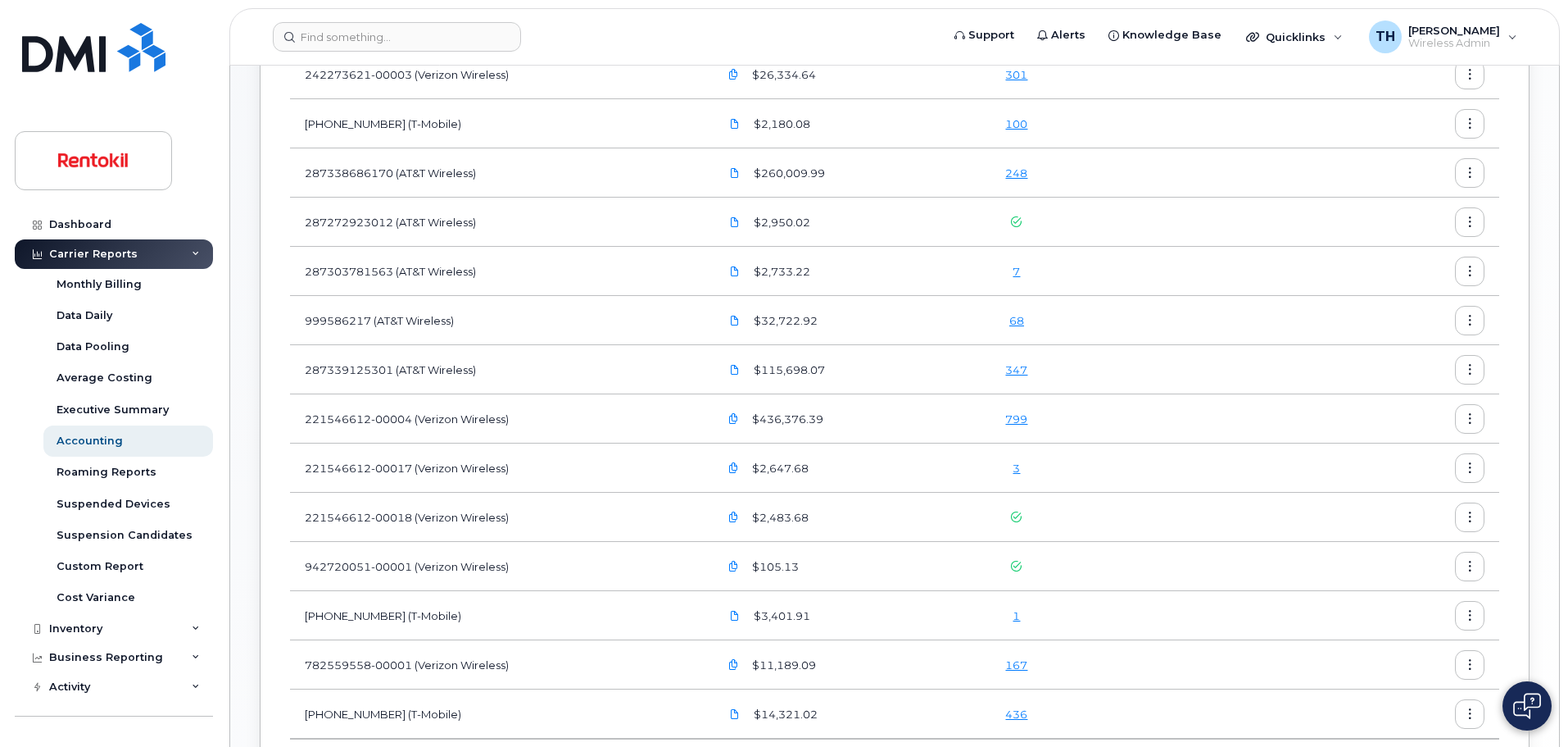
scroll to position [410, 0]
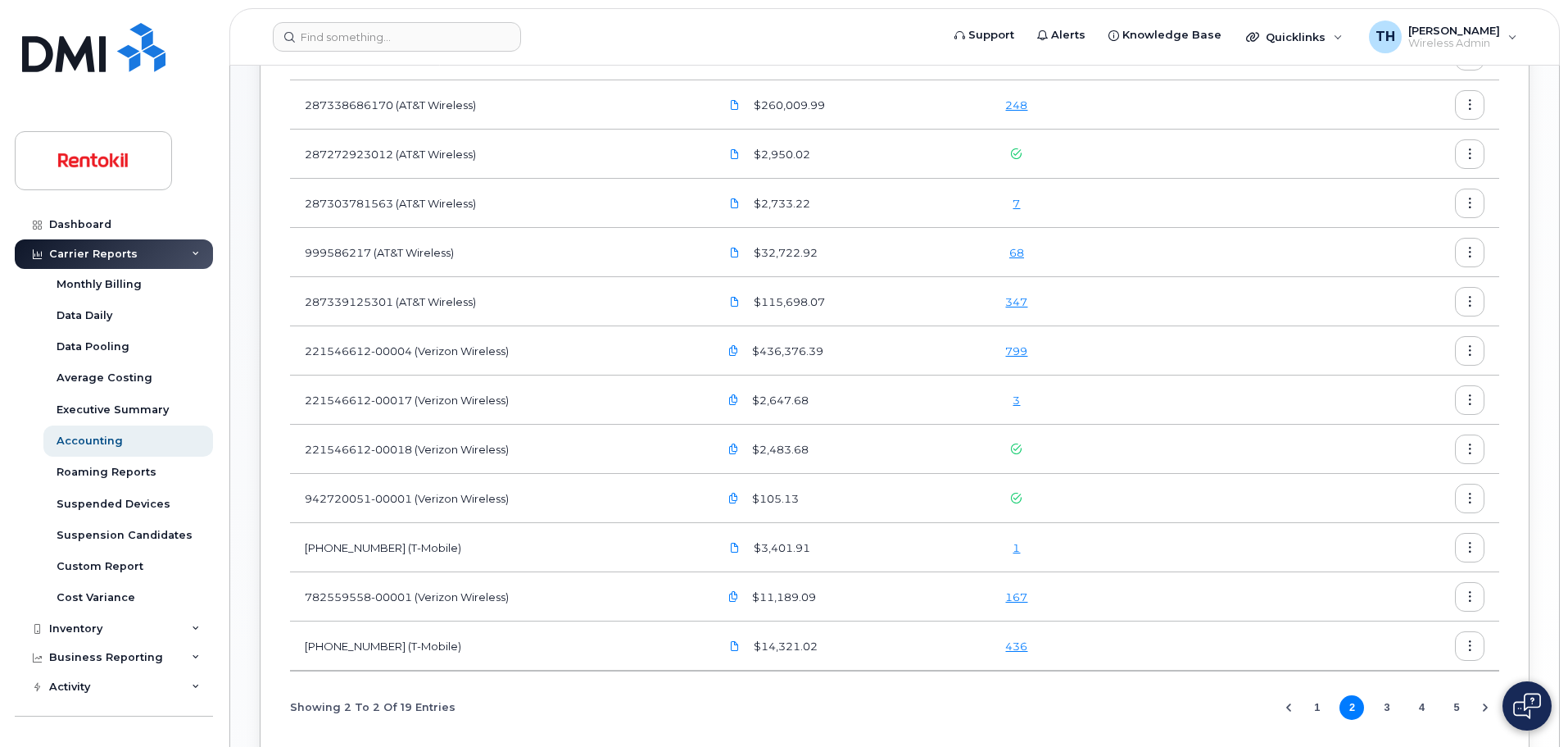
click at [1393, 711] on button "3" at bounding box center [1387, 707] width 25 height 25
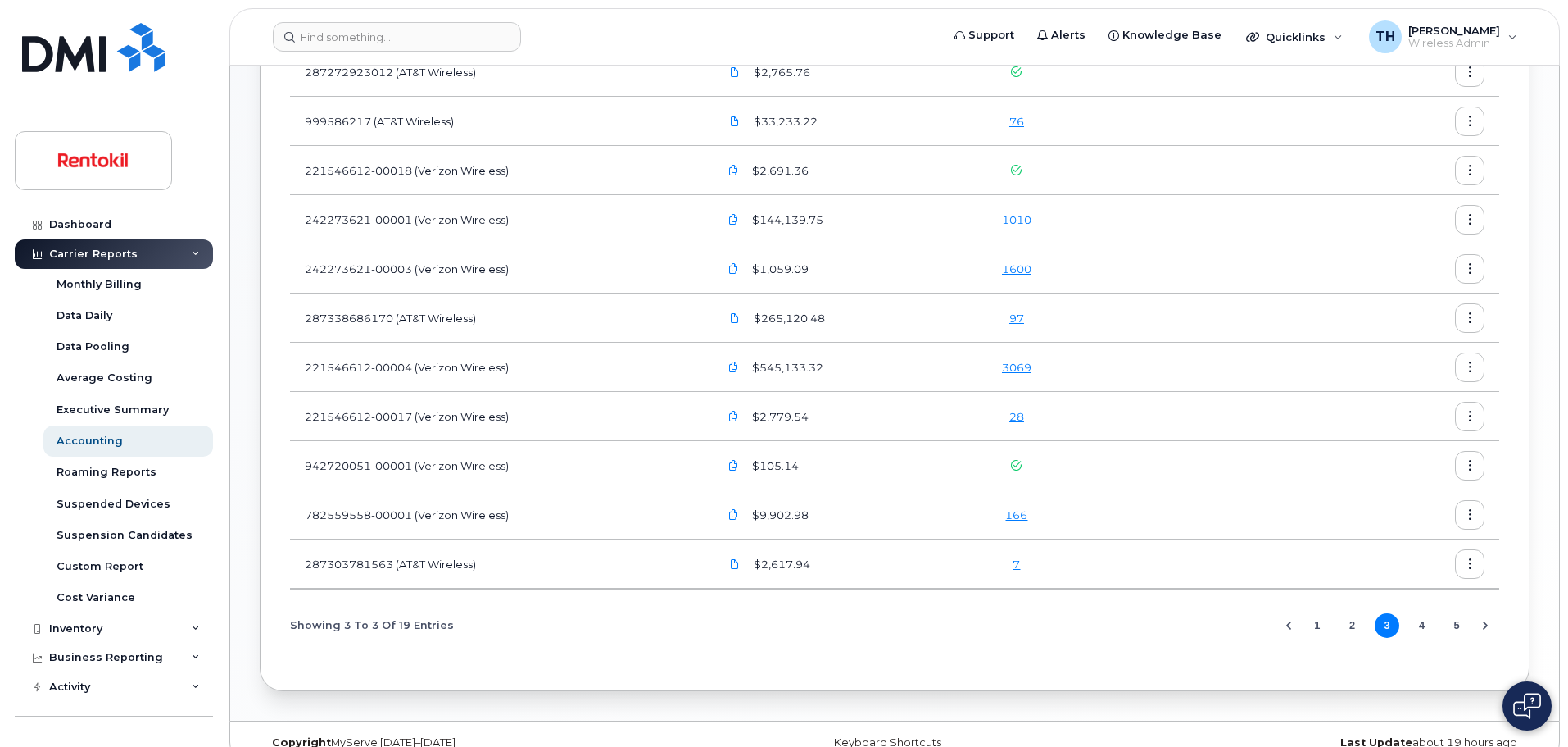
click at [1316, 620] on button "1" at bounding box center [1317, 625] width 25 height 25
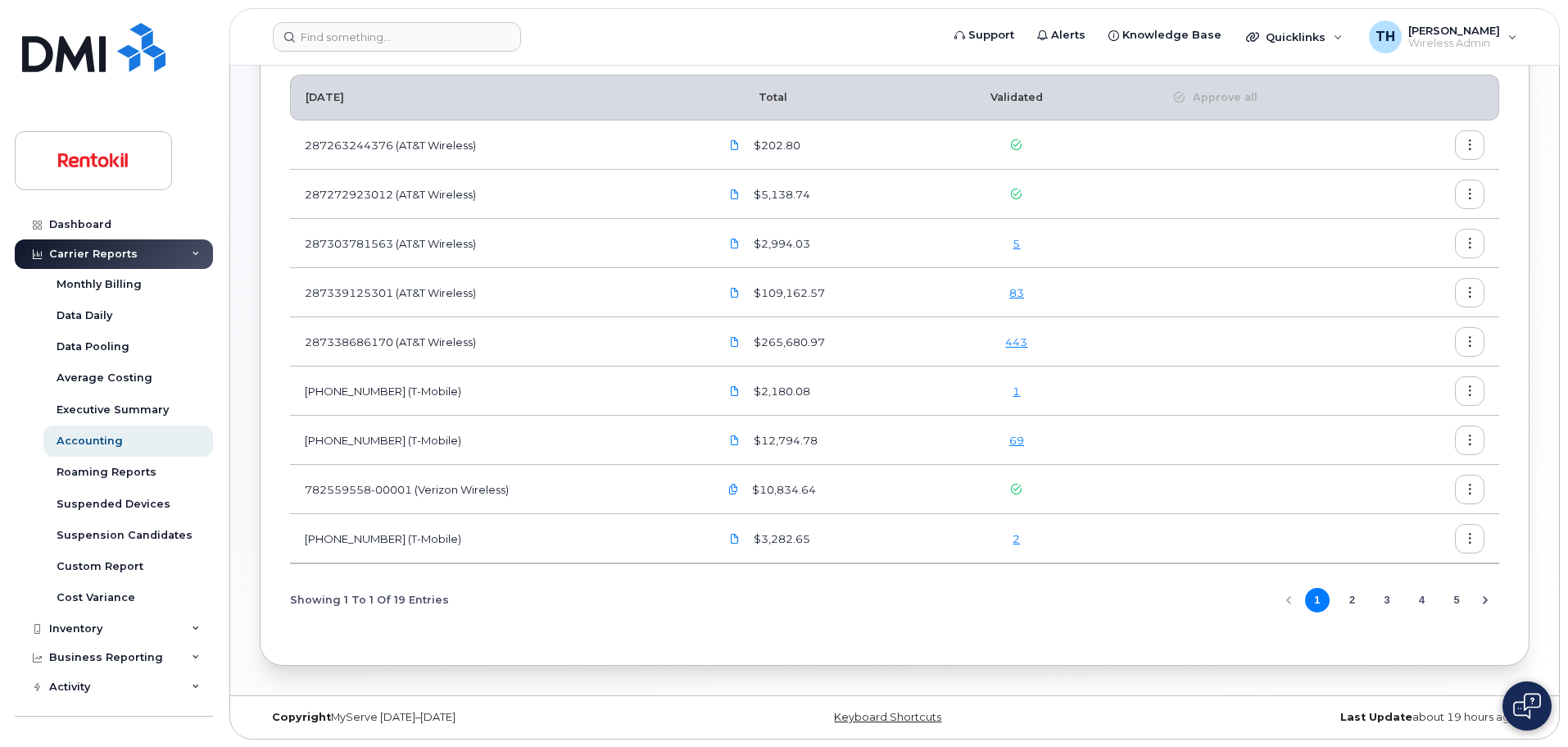
scroll to position [174, 0]
click at [1385, 600] on button "3" at bounding box center [1387, 599] width 25 height 25
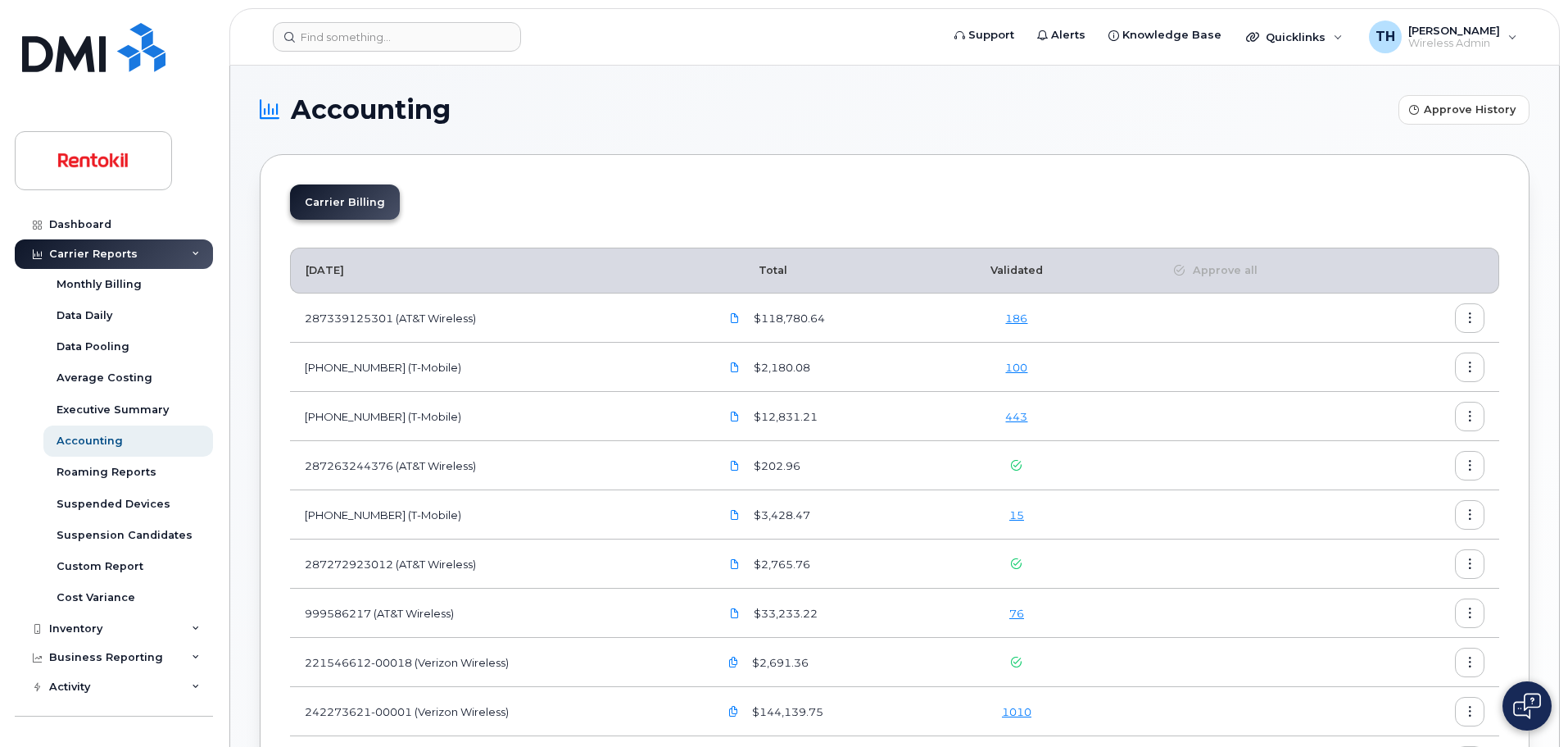
click at [1020, 270] on th "Validated" at bounding box center [1016, 270] width 145 height 46
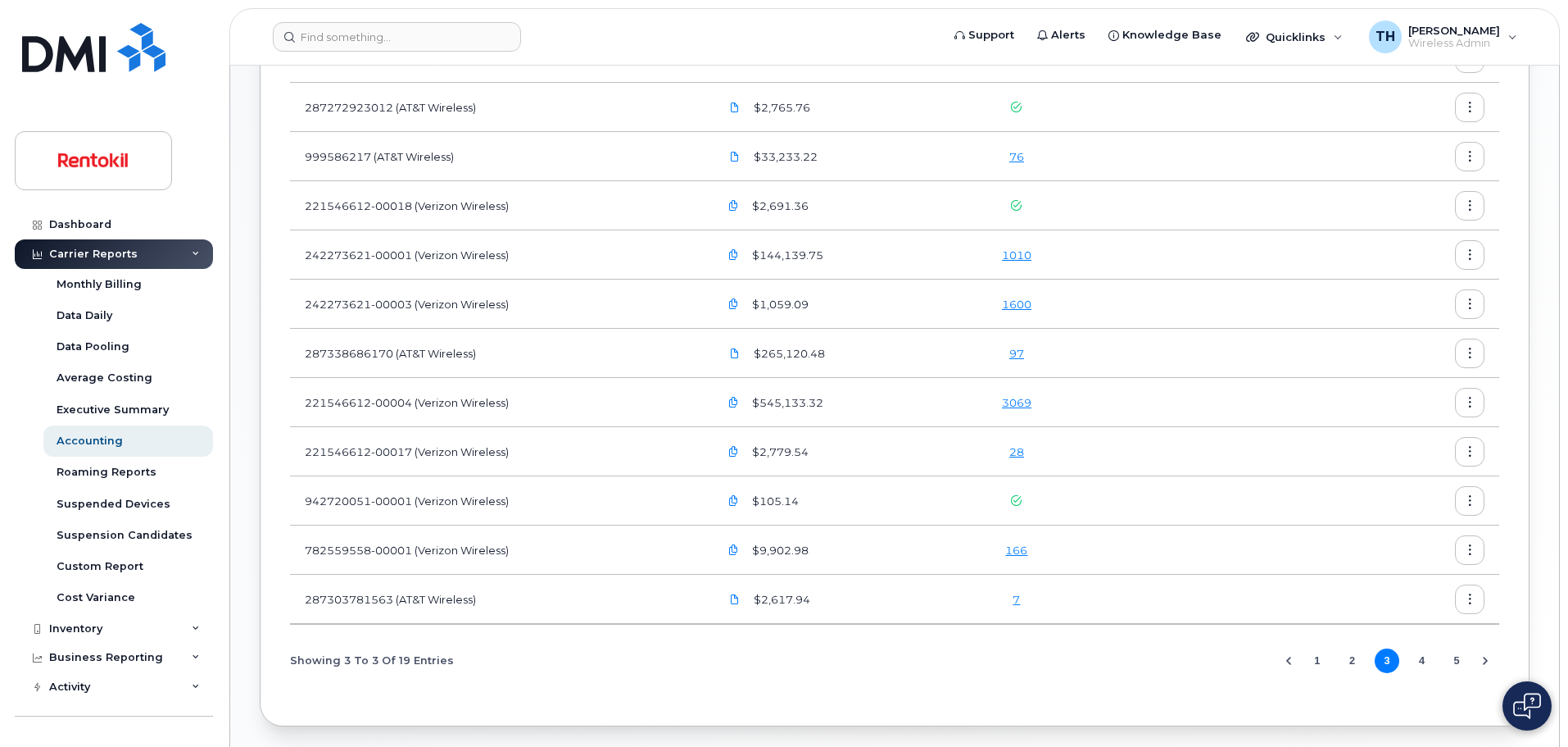
scroll to position [492, 0]
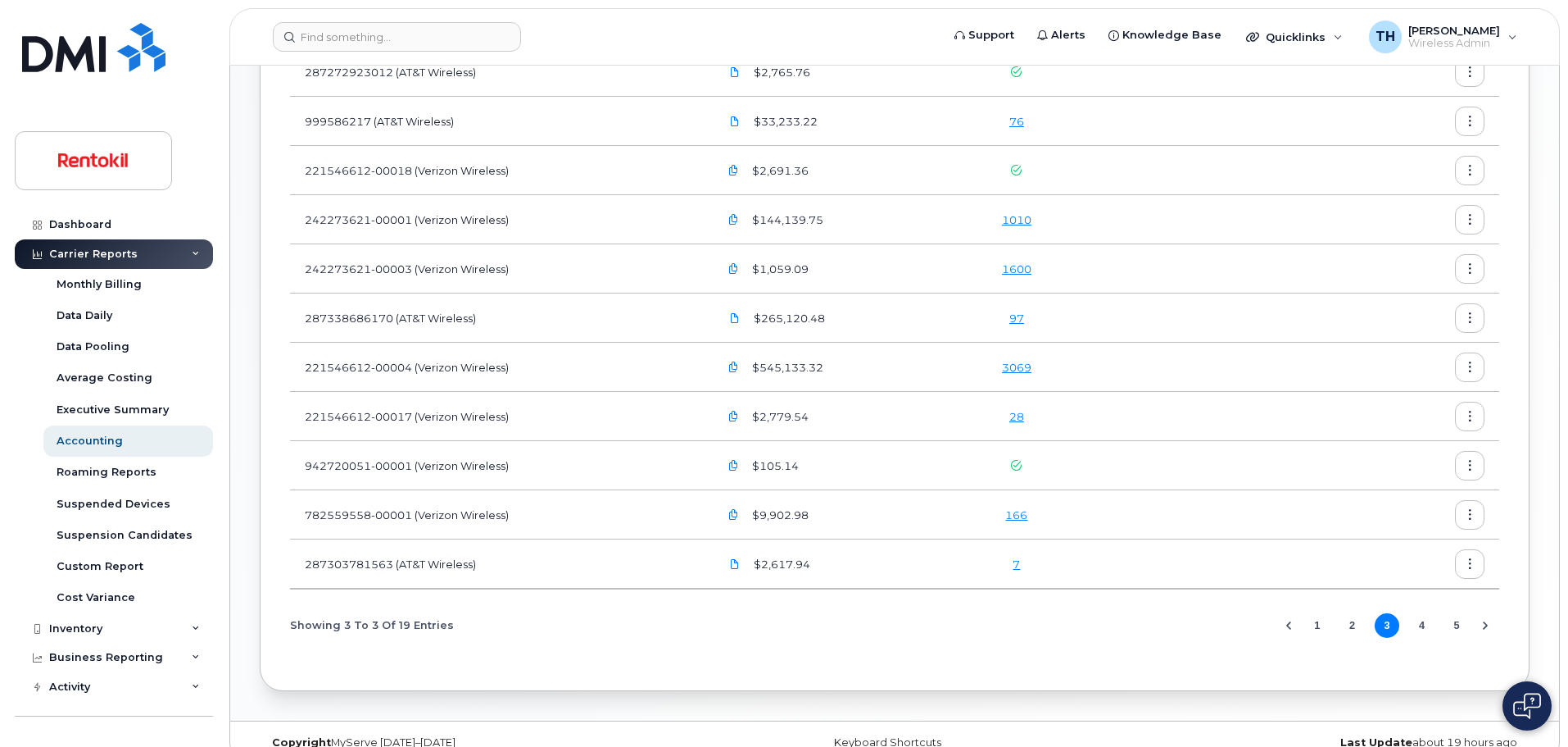
click at [1425, 627] on button "4" at bounding box center [1422, 625] width 25 height 25
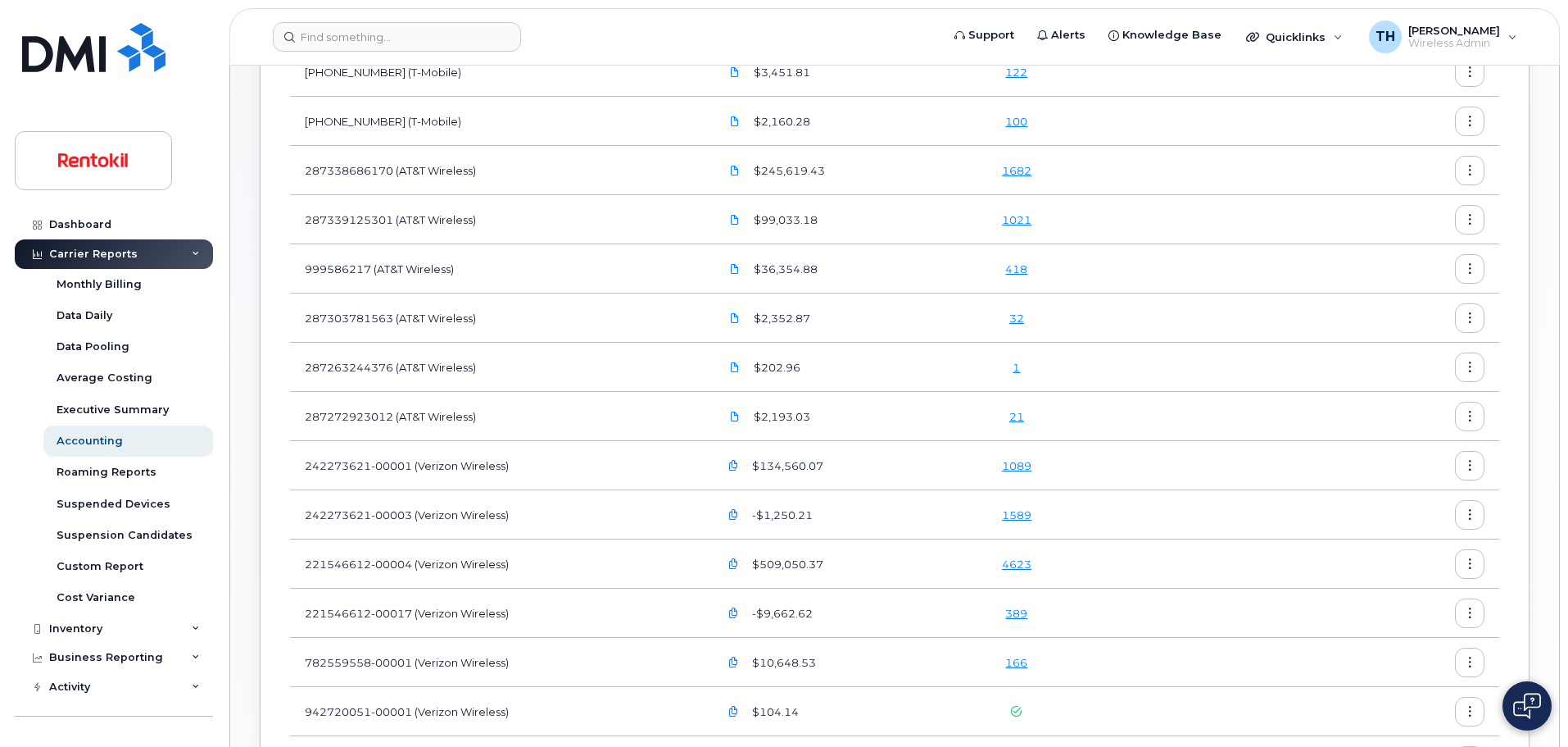
scroll to position [328, 0]
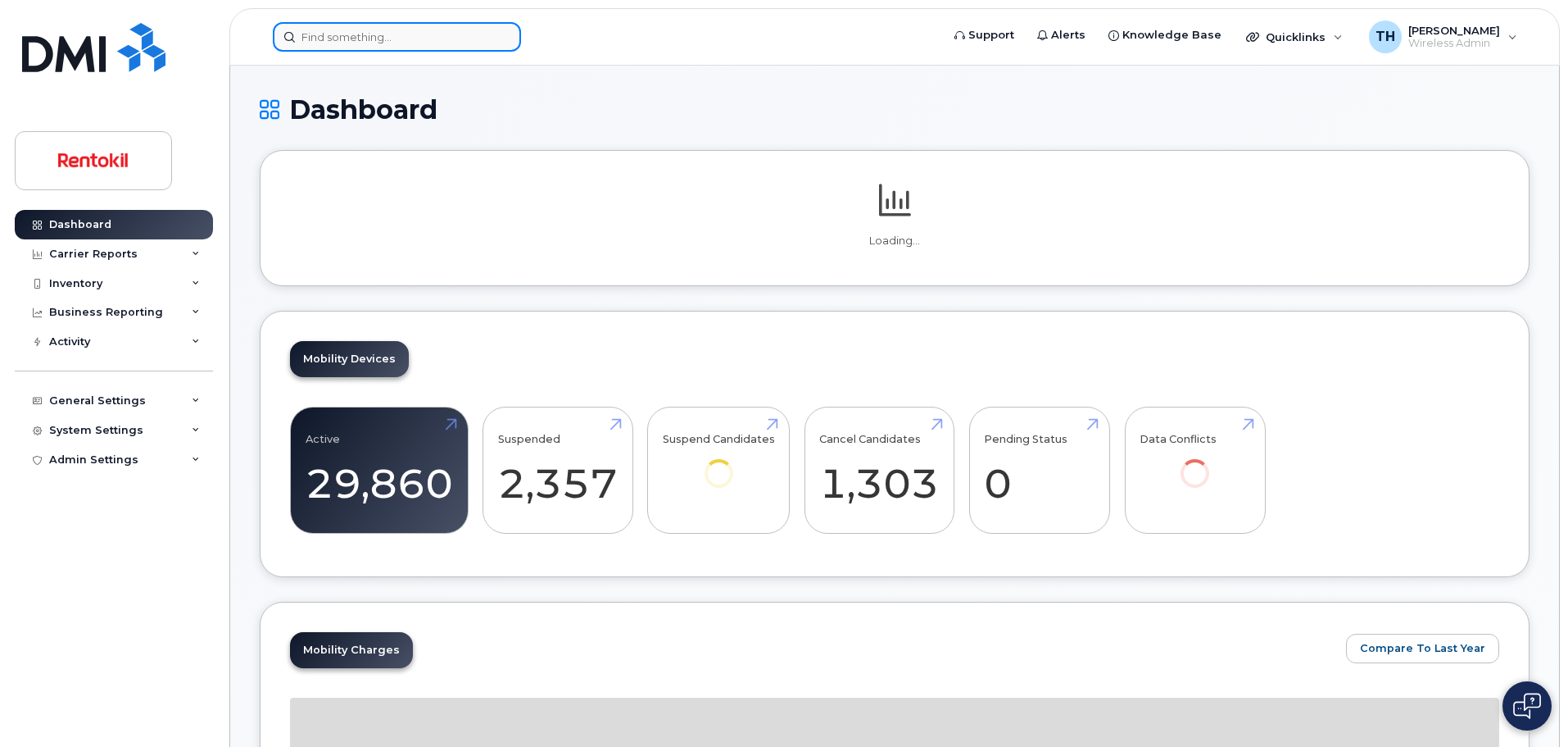
click at [397, 49] on input at bounding box center [397, 37] width 248 height 29
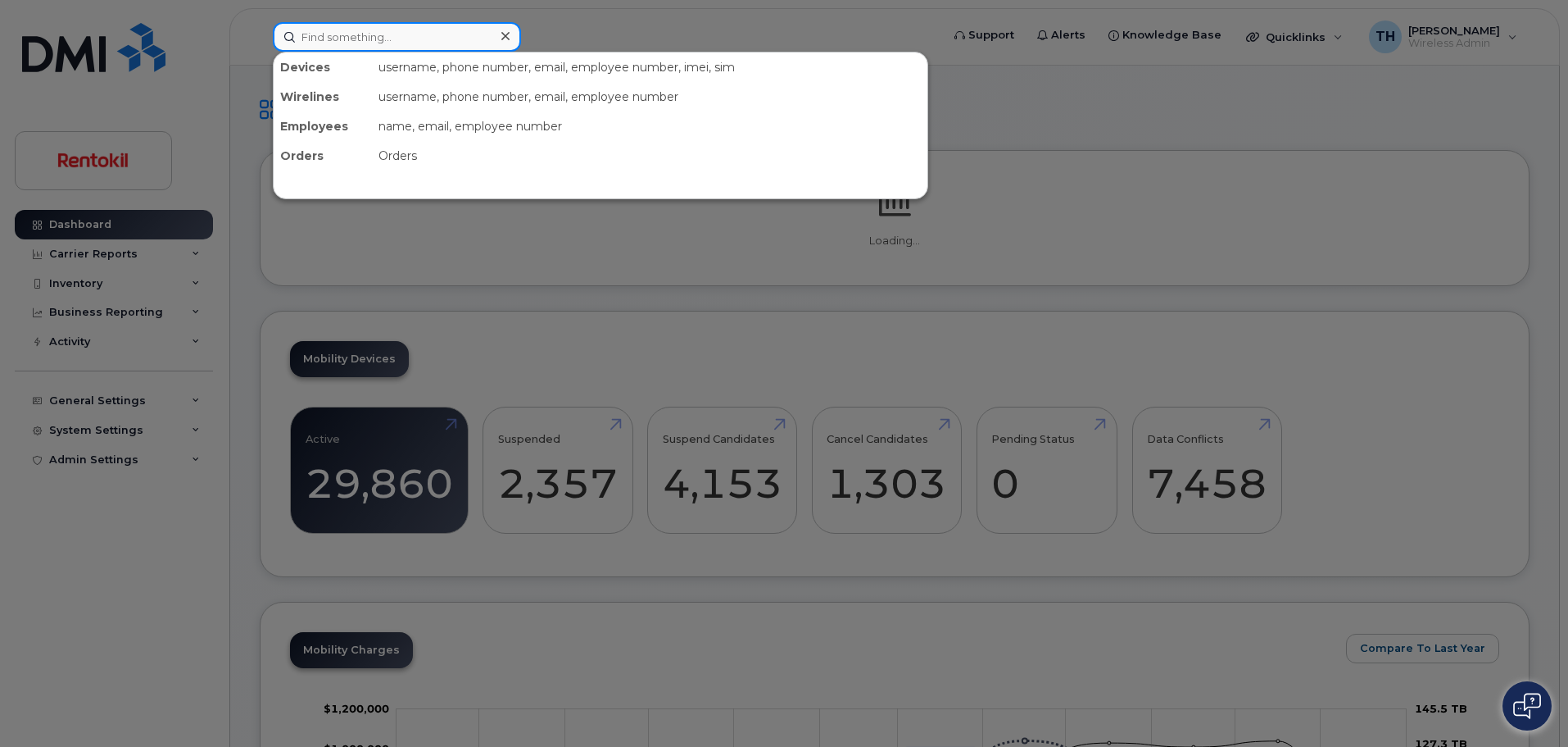
click at [400, 40] on input at bounding box center [397, 37] width 248 height 29
paste input "jonathan.warshauer@rentokil-terminix.com"
click at [421, 37] on input "jonathan.warshauer@rentokil-terminix.com" at bounding box center [397, 37] width 248 height 29
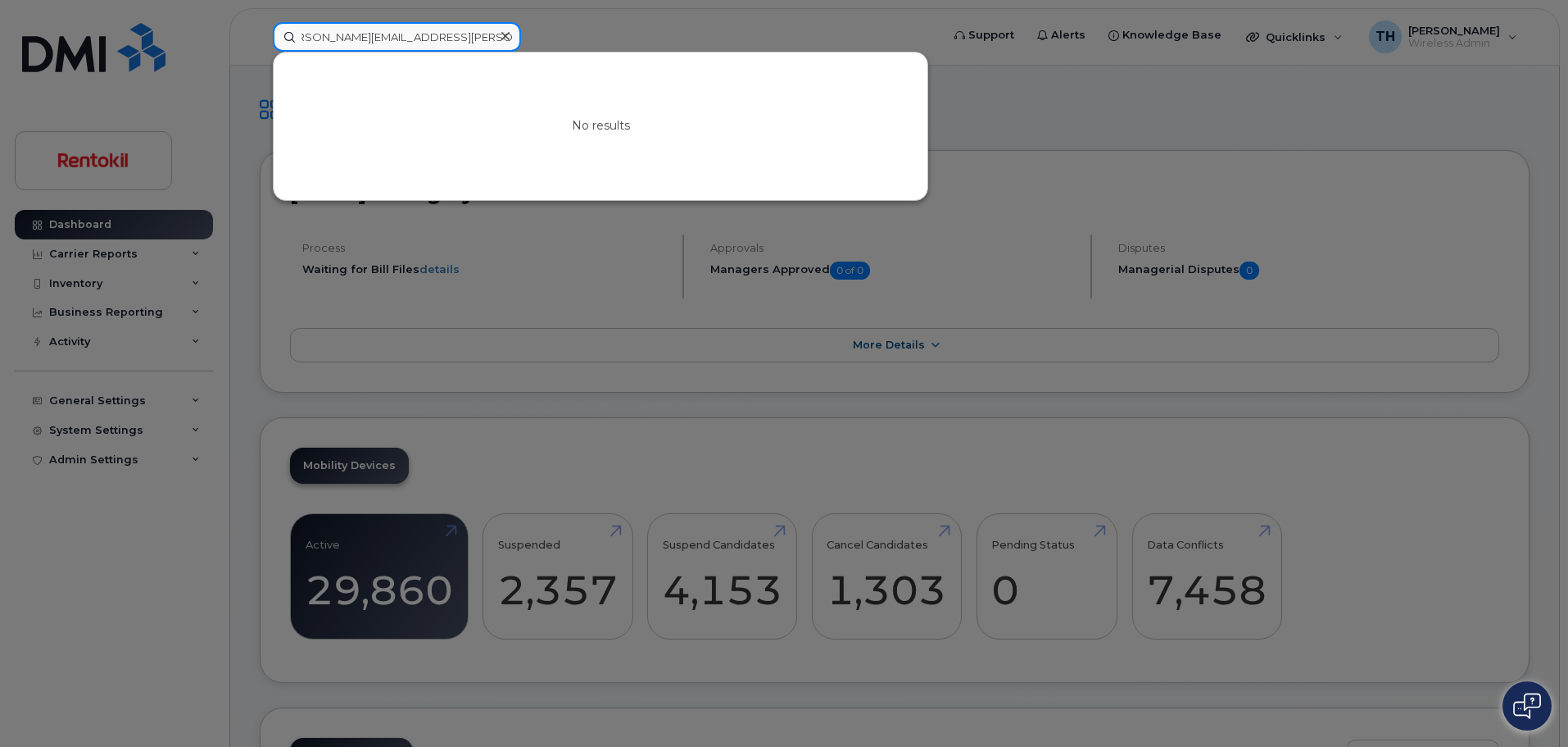
click at [464, 44] on input "jonathan.warshauer@rentokil-terminix.com" at bounding box center [397, 37] width 248 height 29
click at [463, 44] on input "jonathan.warshauer@rentokil-terminix.com" at bounding box center [397, 37] width 248 height 29
click at [378, 39] on input "jonathan.warshauer@rentokil-terminix.com" at bounding box center [397, 37] width 248 height 29
drag, startPoint x: 384, startPoint y: 35, endPoint x: 653, endPoint y: 61, distance: 270.3
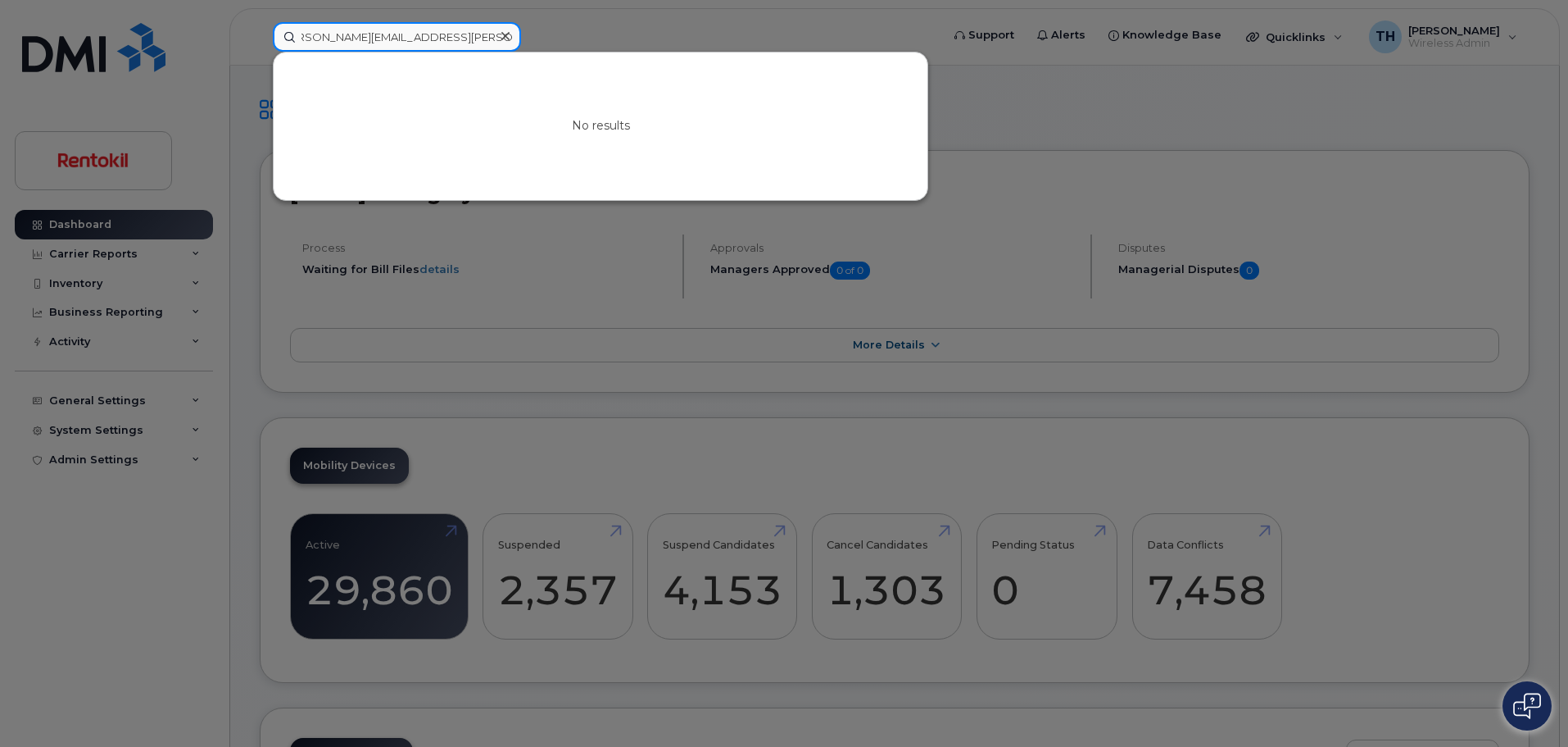
click at [653, 51] on div "jonathan.warshauer@rentokil-terminix.com No results" at bounding box center [601, 37] width 657 height 29
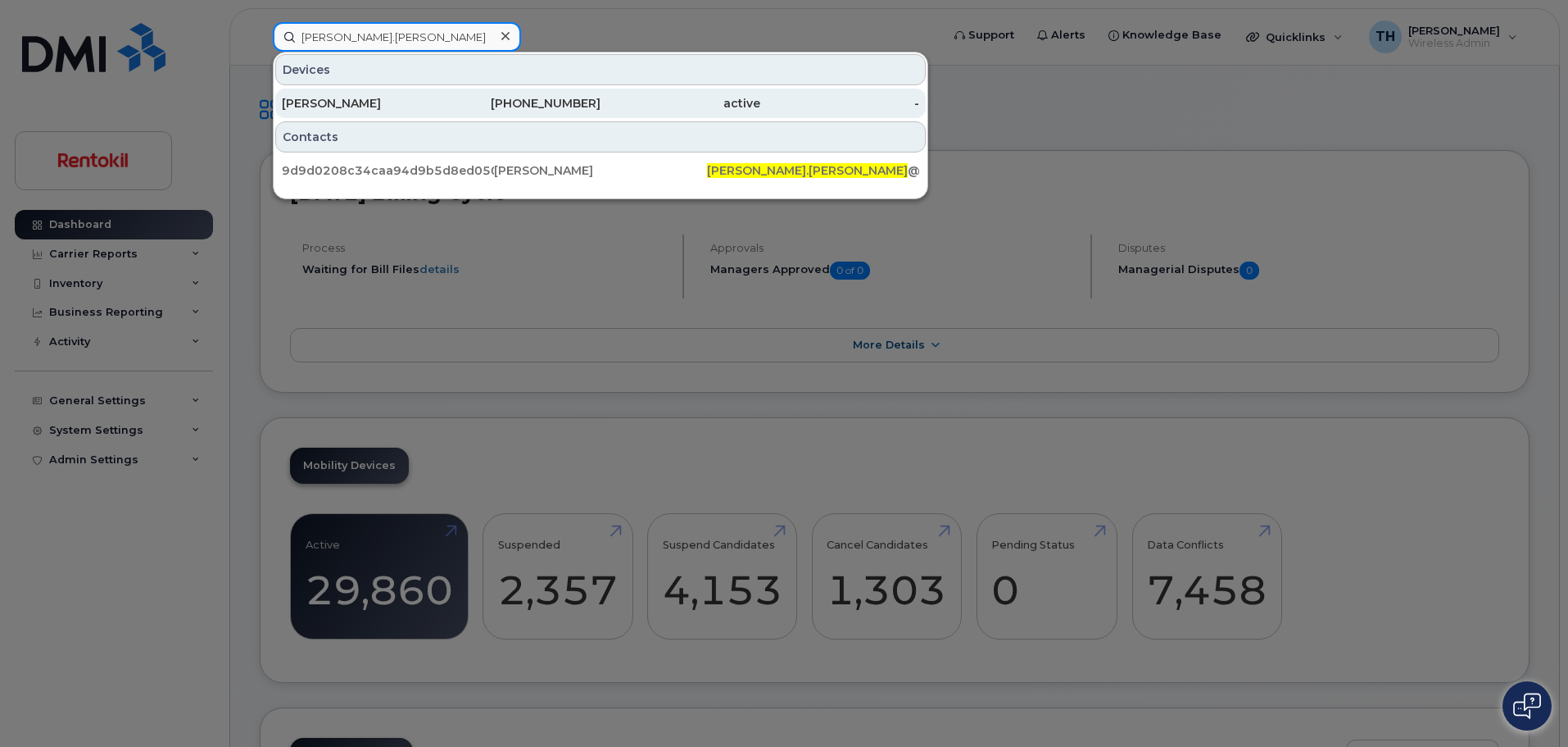
type input "jonathan.warshauer"
click at [429, 109] on div "JONATHAN WARSHAUER" at bounding box center [361, 103] width 160 height 16
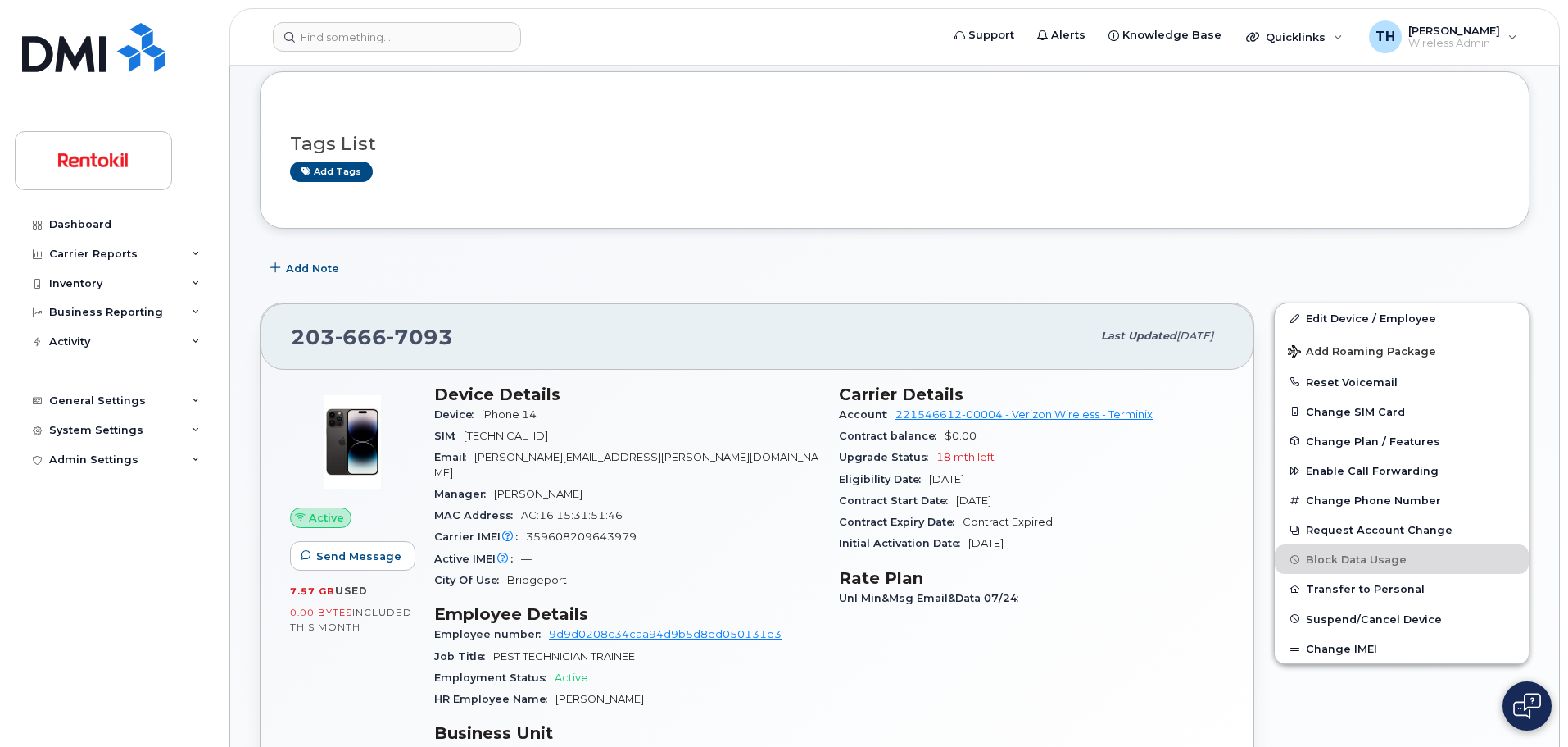
scroll to position [164, 0]
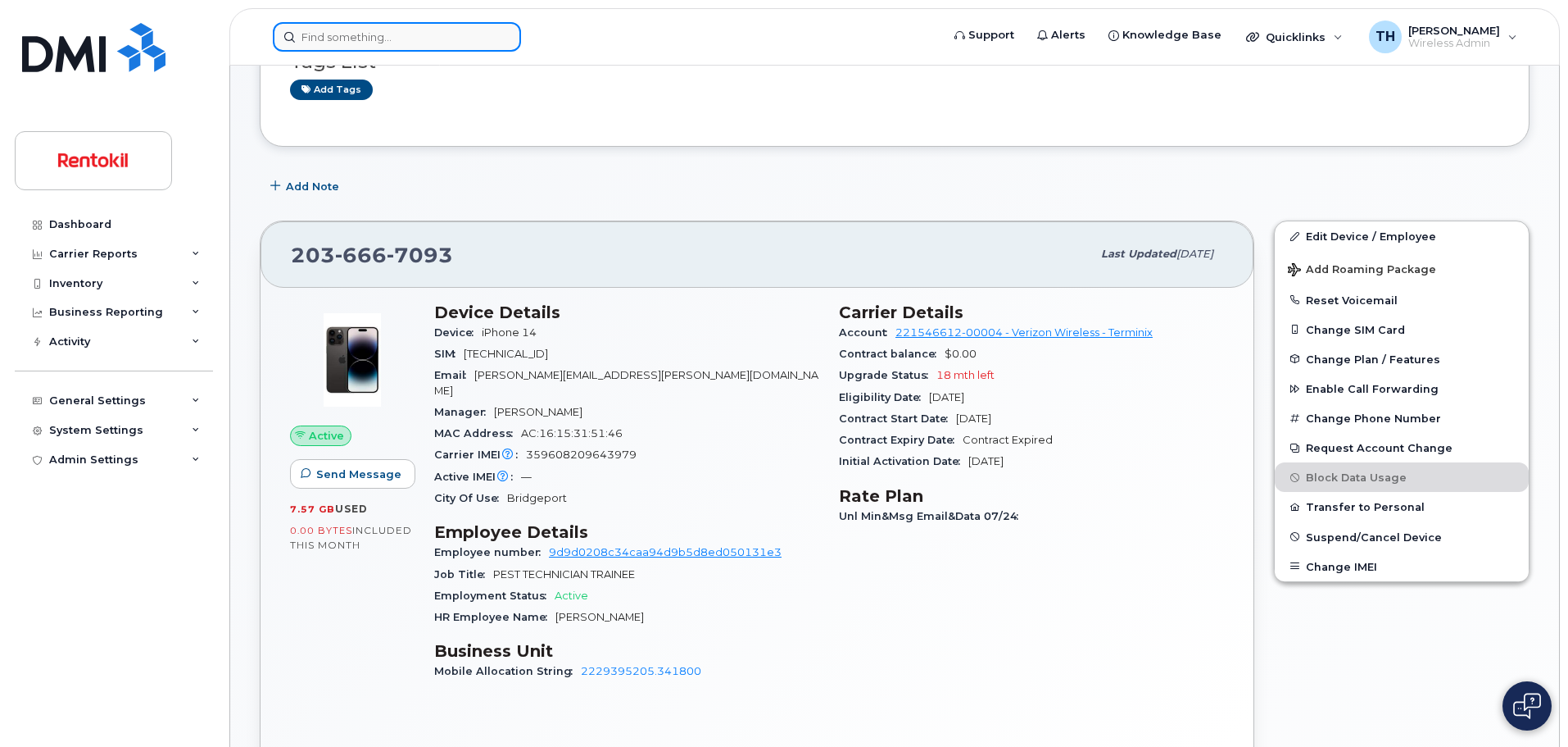
click at [381, 25] on input at bounding box center [397, 37] width 248 height 29
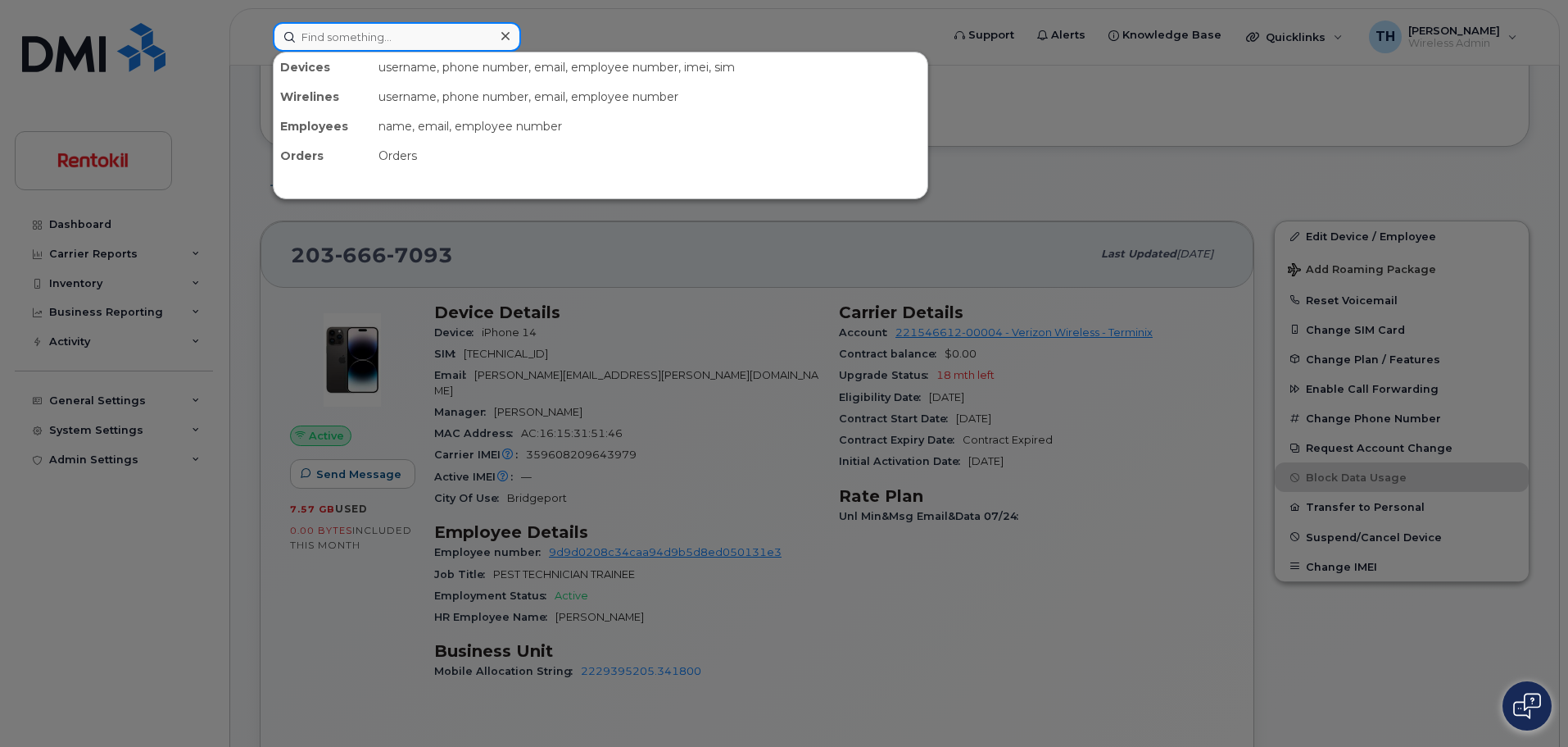
paste input "Ede.Bogdanyi@rentokil-terminix.com"
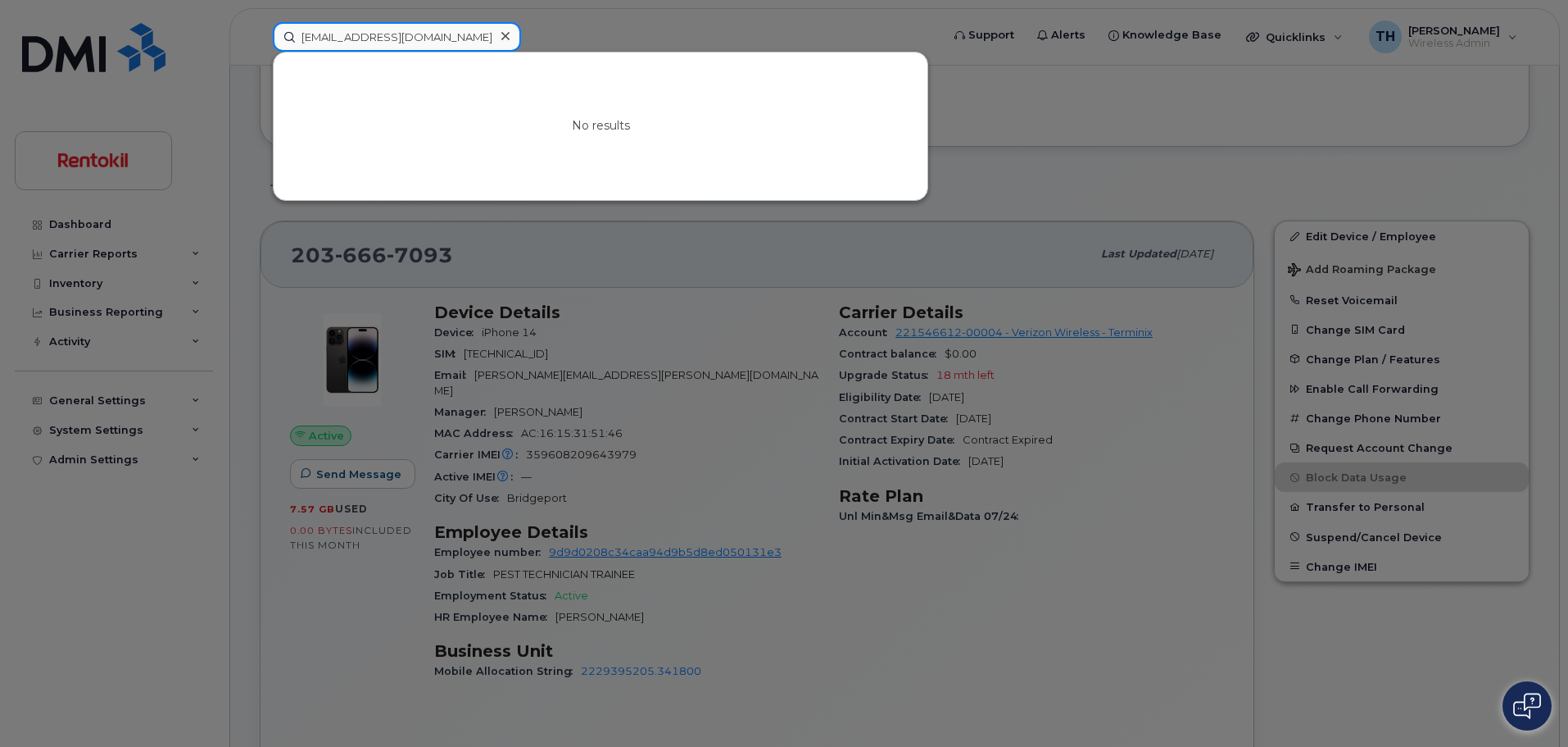
drag, startPoint x: 377, startPoint y: 38, endPoint x: 558, endPoint y: 45, distance: 181.1
click at [557, 45] on div "Ede.Bogdanyi@rentokil-terminix.com No results" at bounding box center [601, 37] width 683 height 29
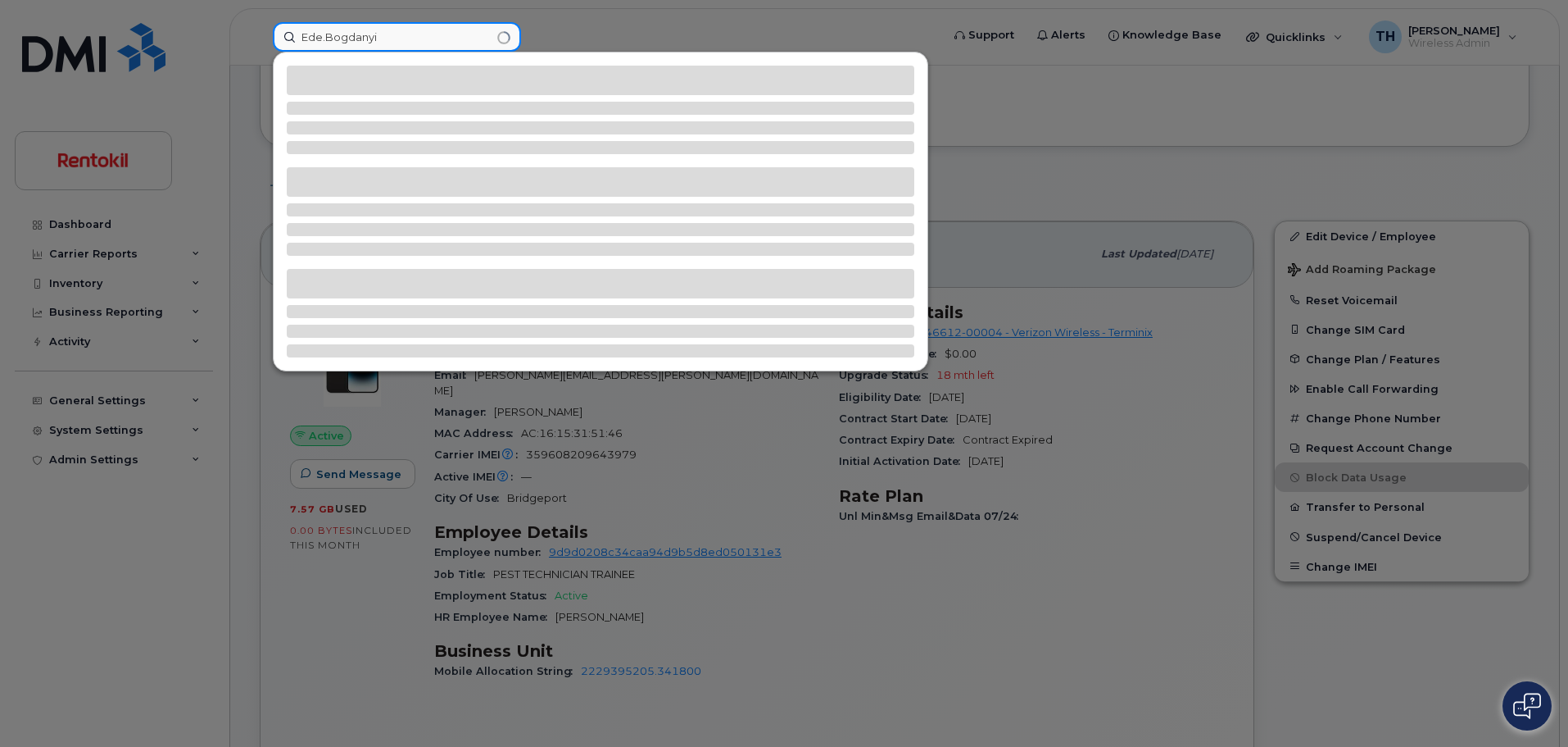
click at [417, 36] on input "Ede.Bogdanyi" at bounding box center [397, 37] width 248 height 29
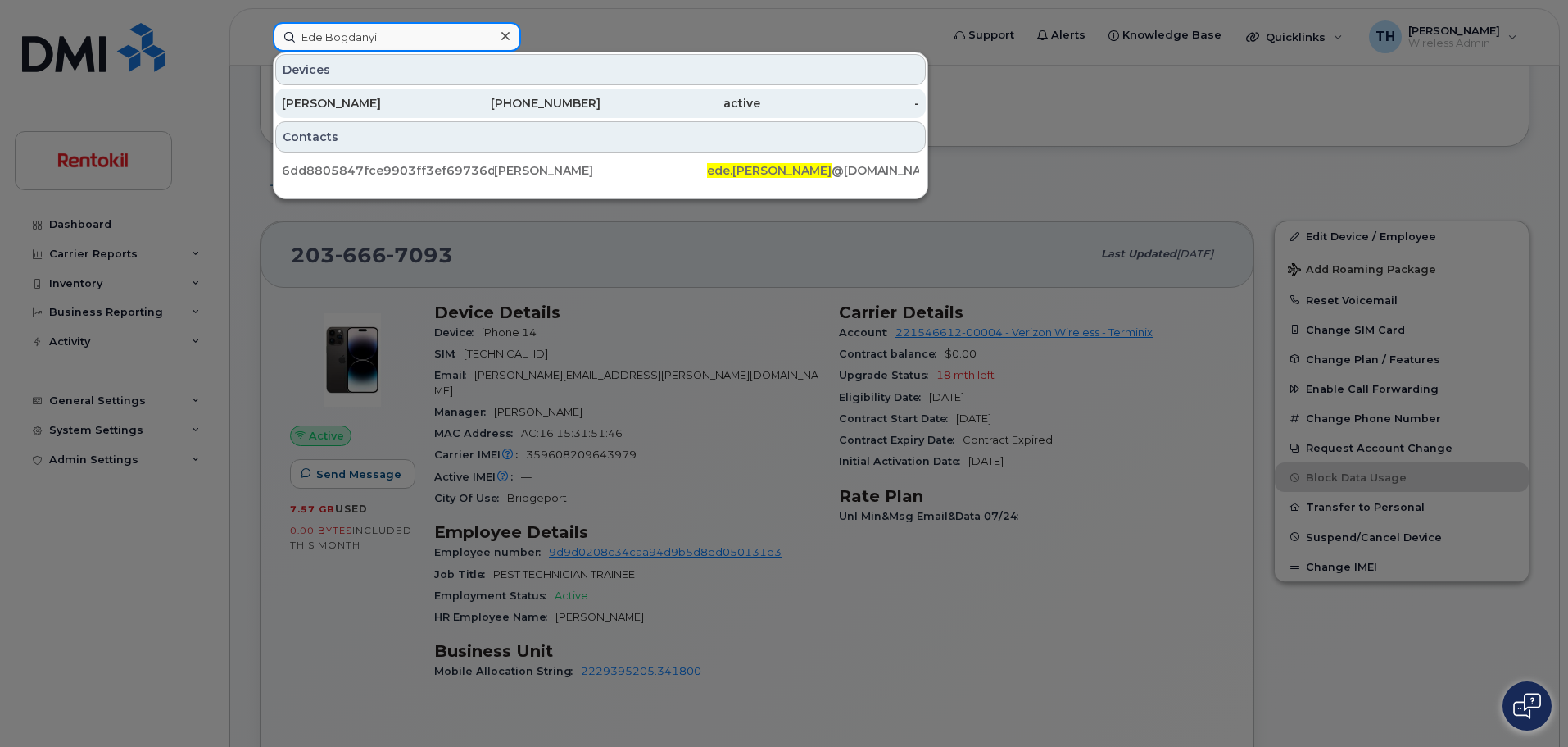
type input "Ede.Bogdanyi"
click at [475, 105] on div "203-515-6590" at bounding box center [521, 103] width 160 height 16
